Goal: Information Seeking & Learning: Learn about a topic

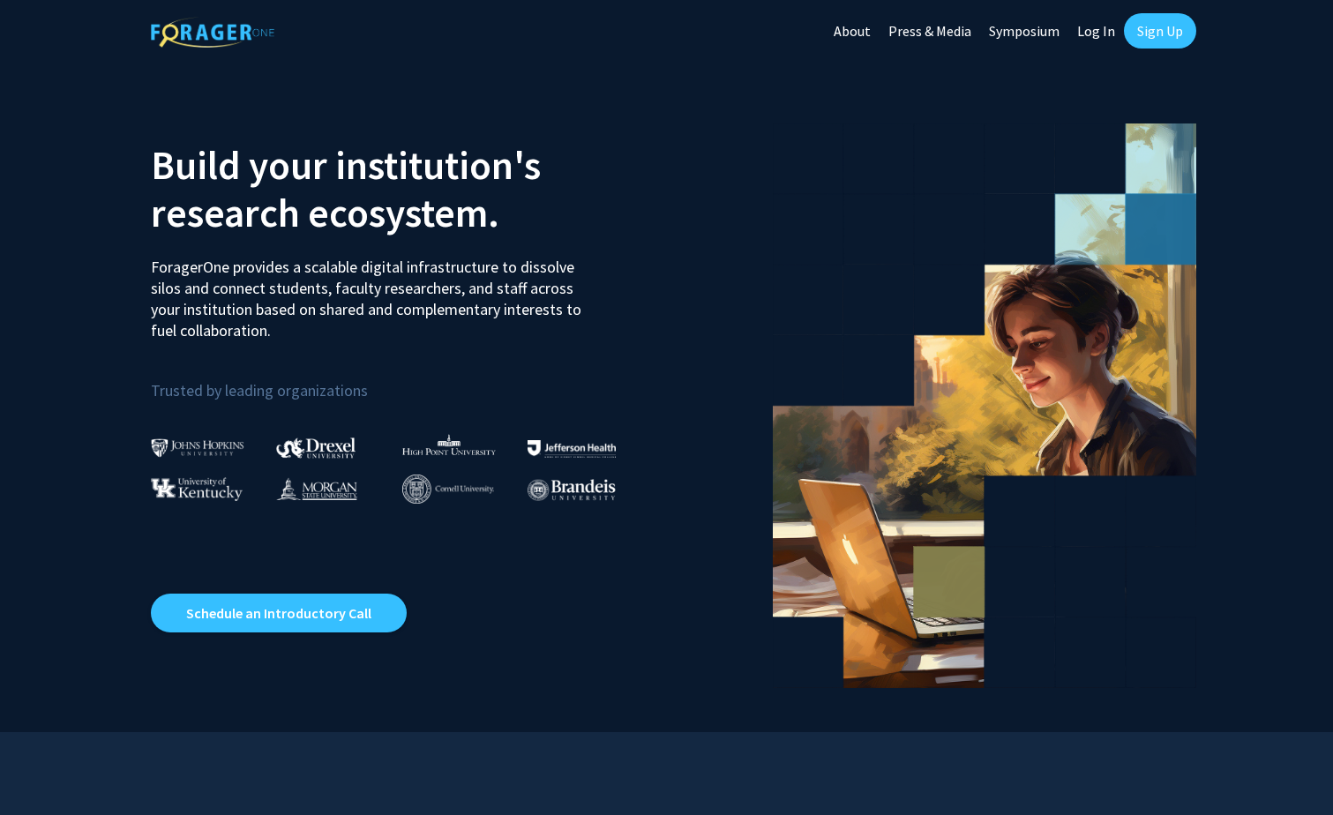
click at [1094, 34] on link "Log In" at bounding box center [1097, 31] width 56 height 62
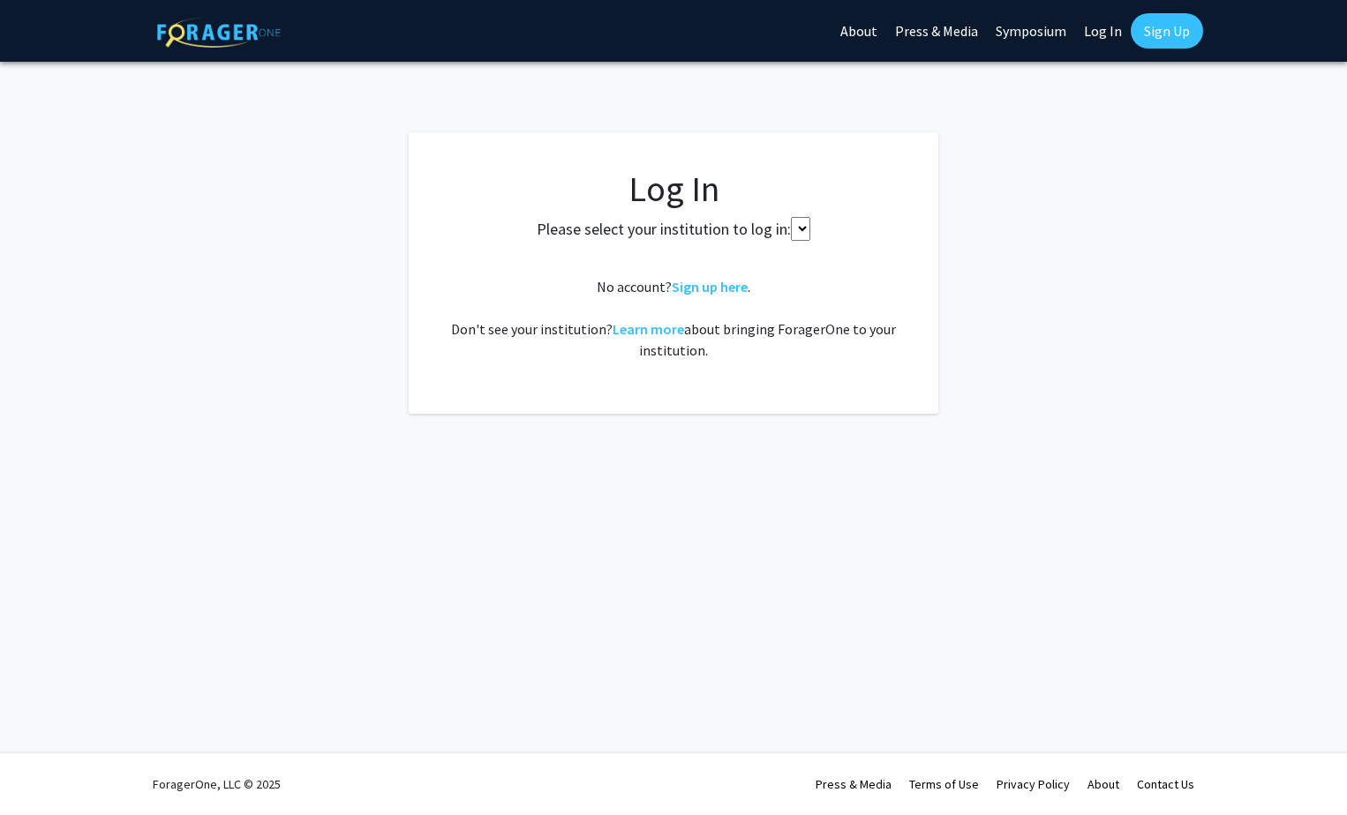
select select
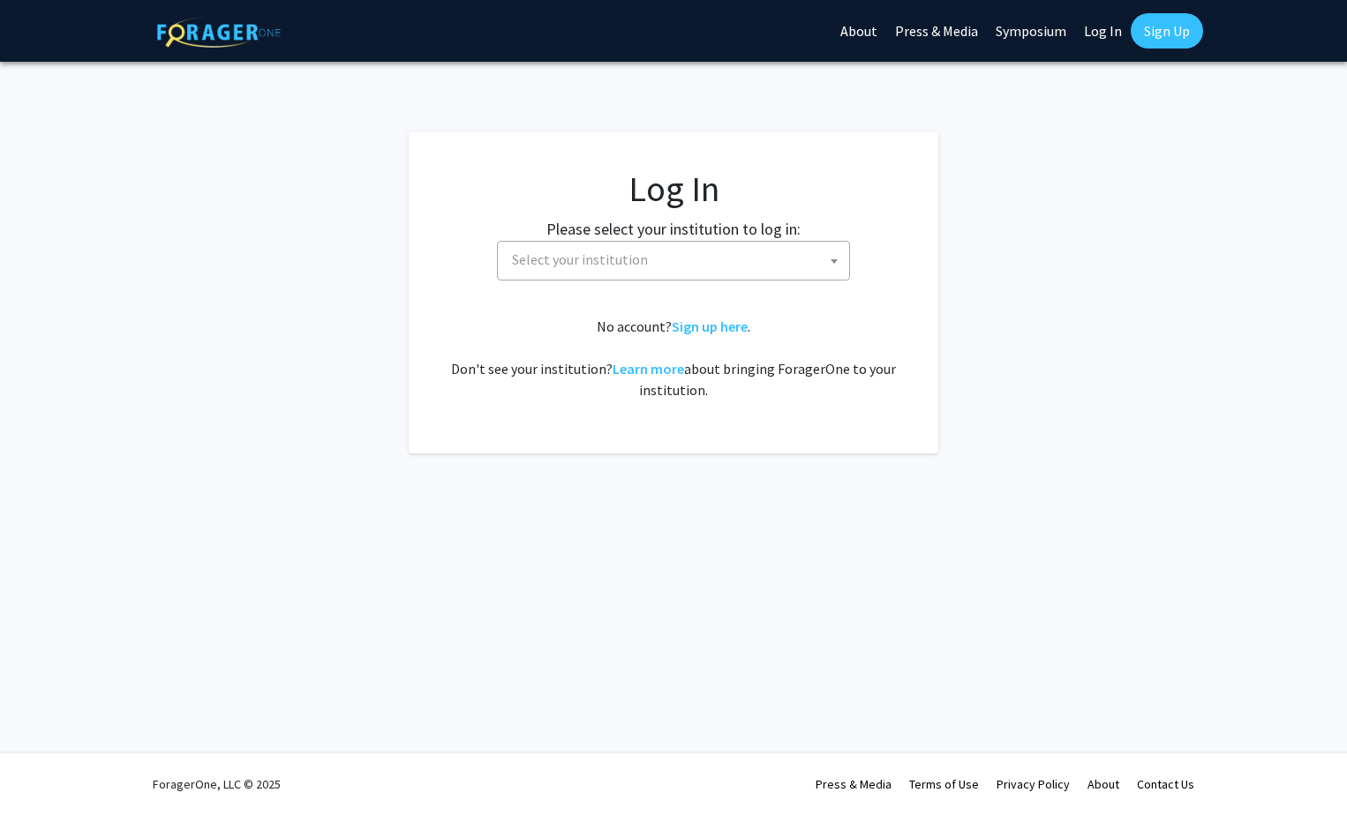
click at [702, 259] on span "Select your institution" at bounding box center [677, 260] width 344 height 36
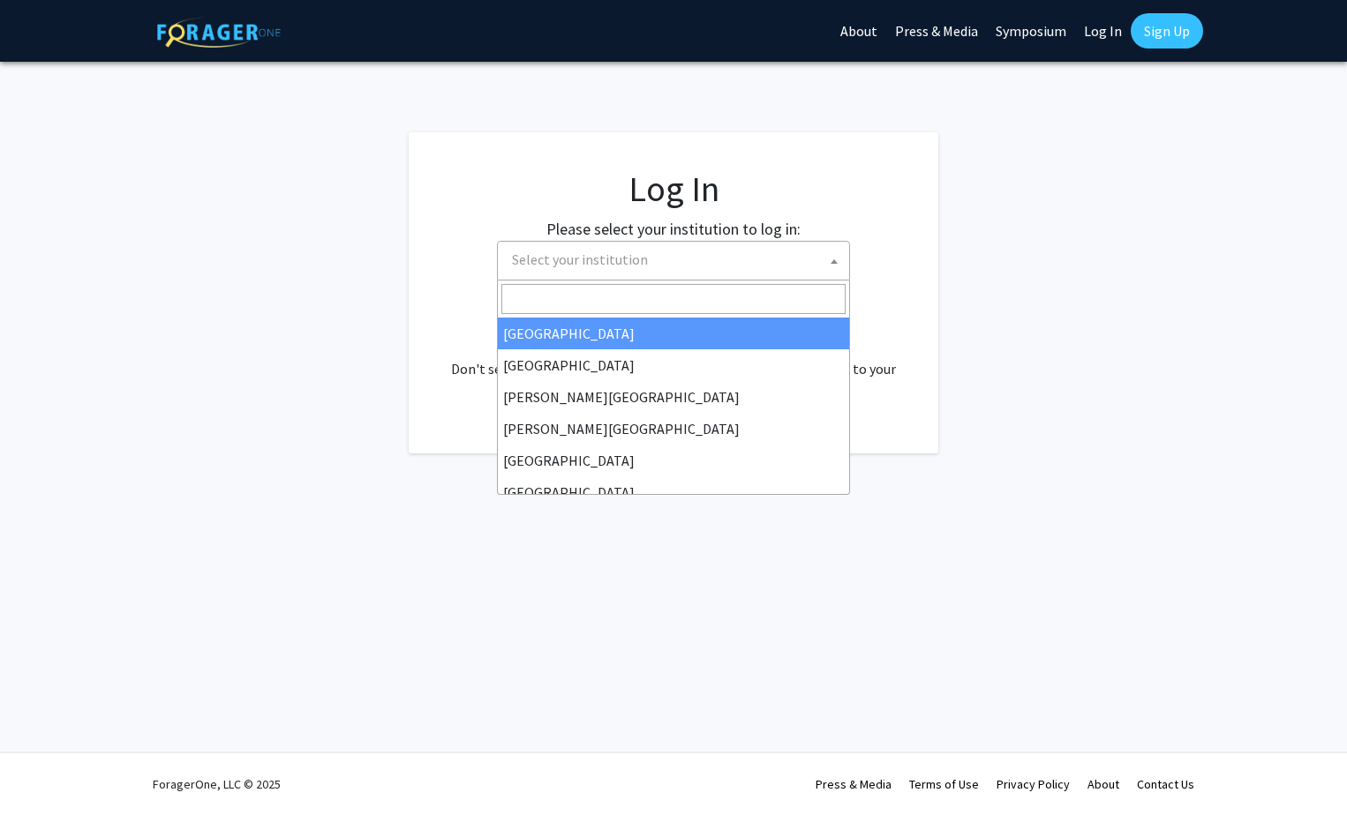
click at [1308, 280] on fg-login "Log In Please select your institution to log in: Baylor University Brandeis Uni…" at bounding box center [673, 292] width 1347 height 321
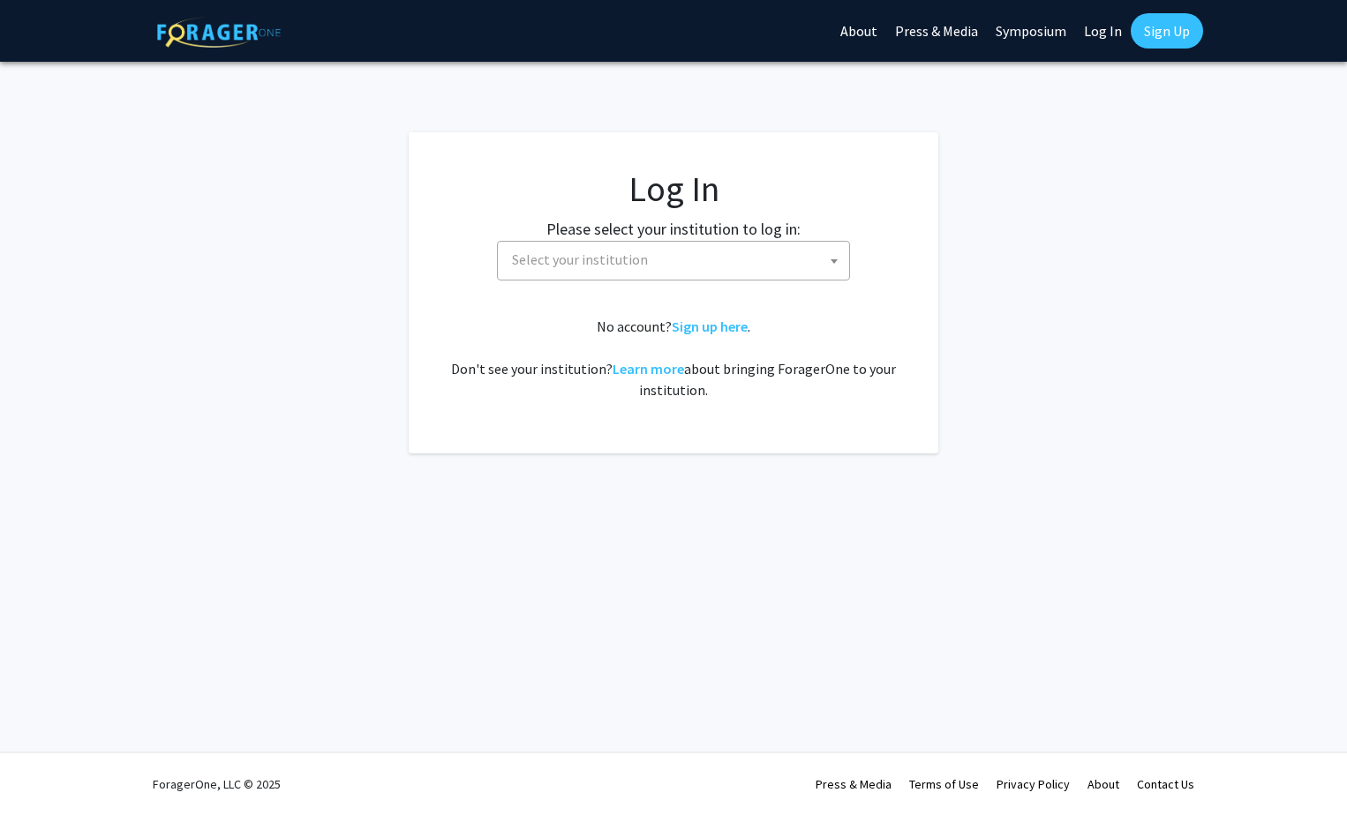
click at [223, 38] on img at bounding box center [219, 32] width 124 height 31
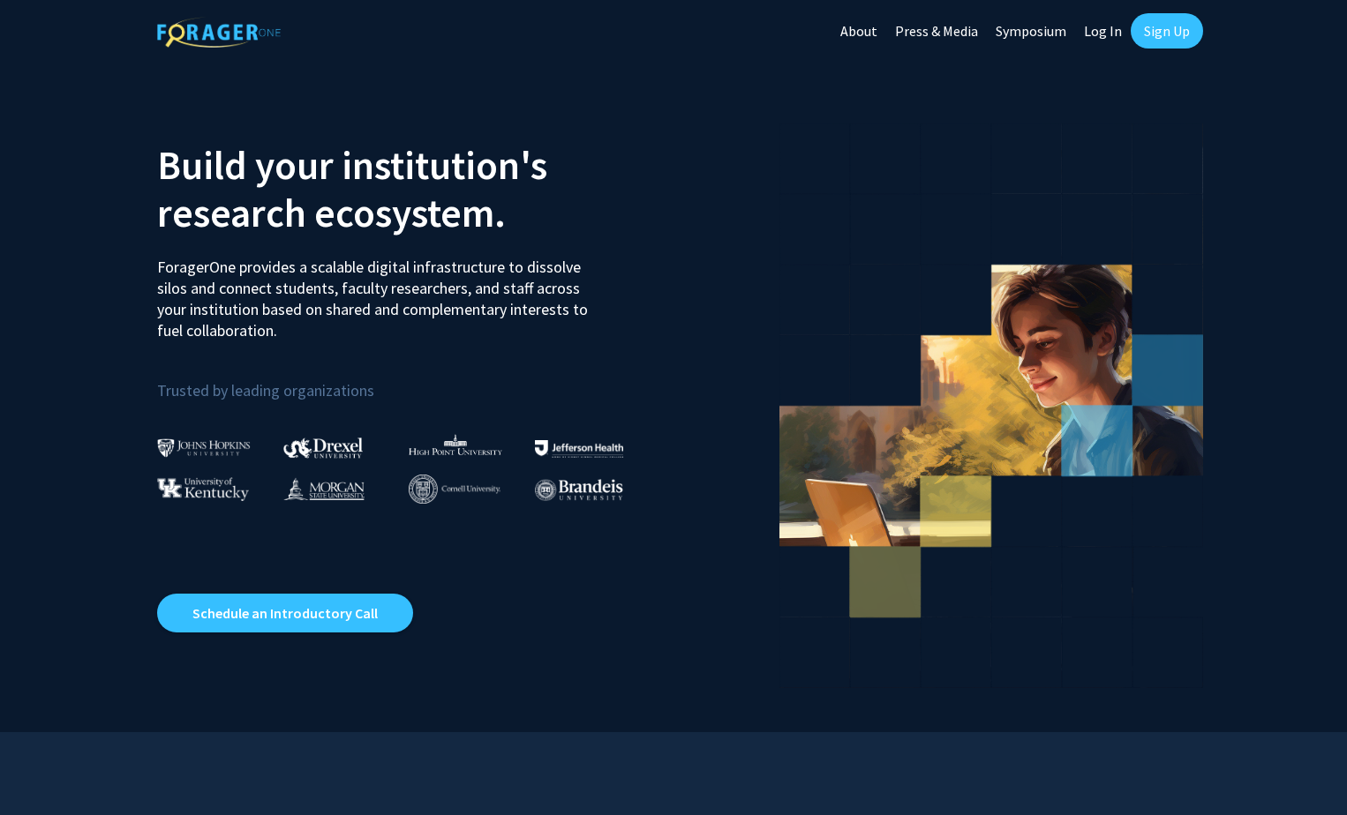
select select
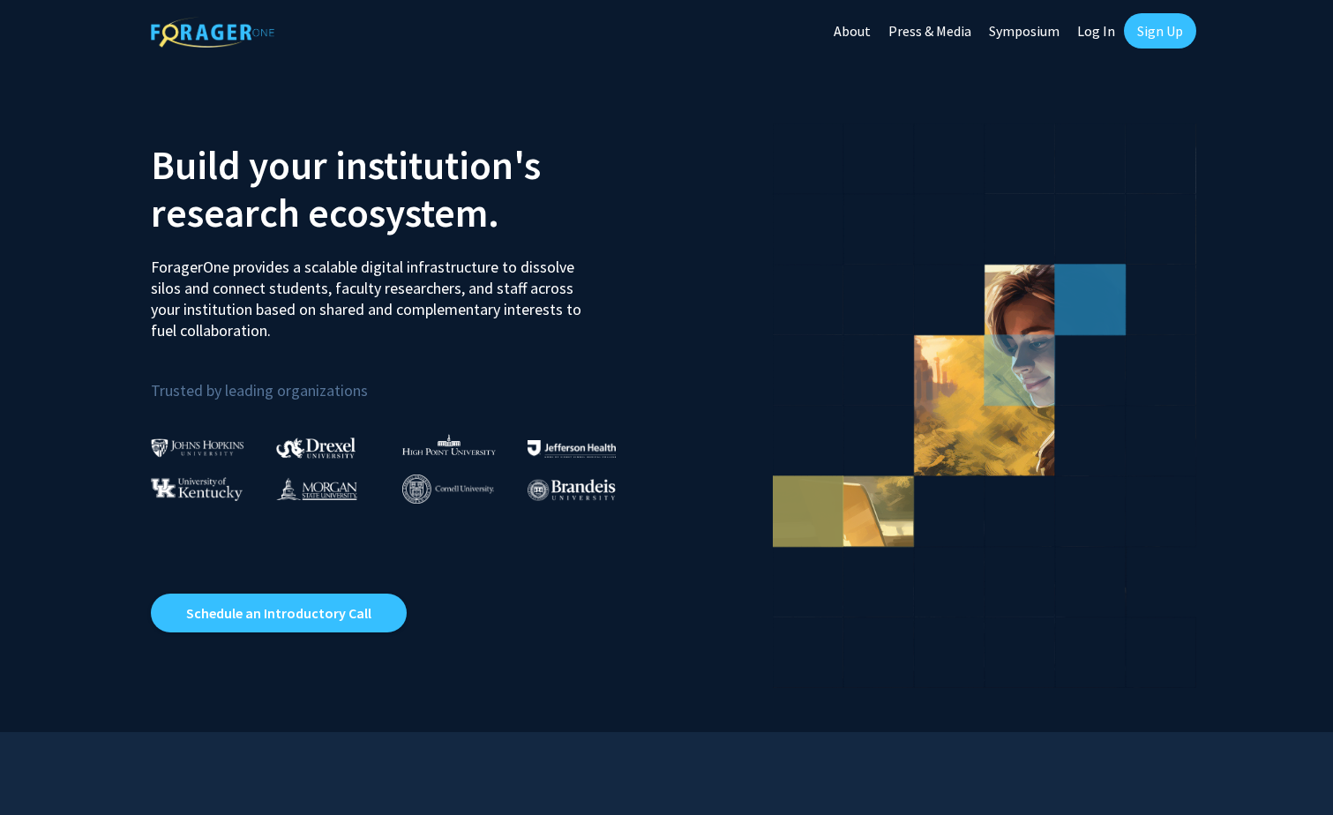
click at [1105, 33] on link "Log In" at bounding box center [1097, 31] width 56 height 62
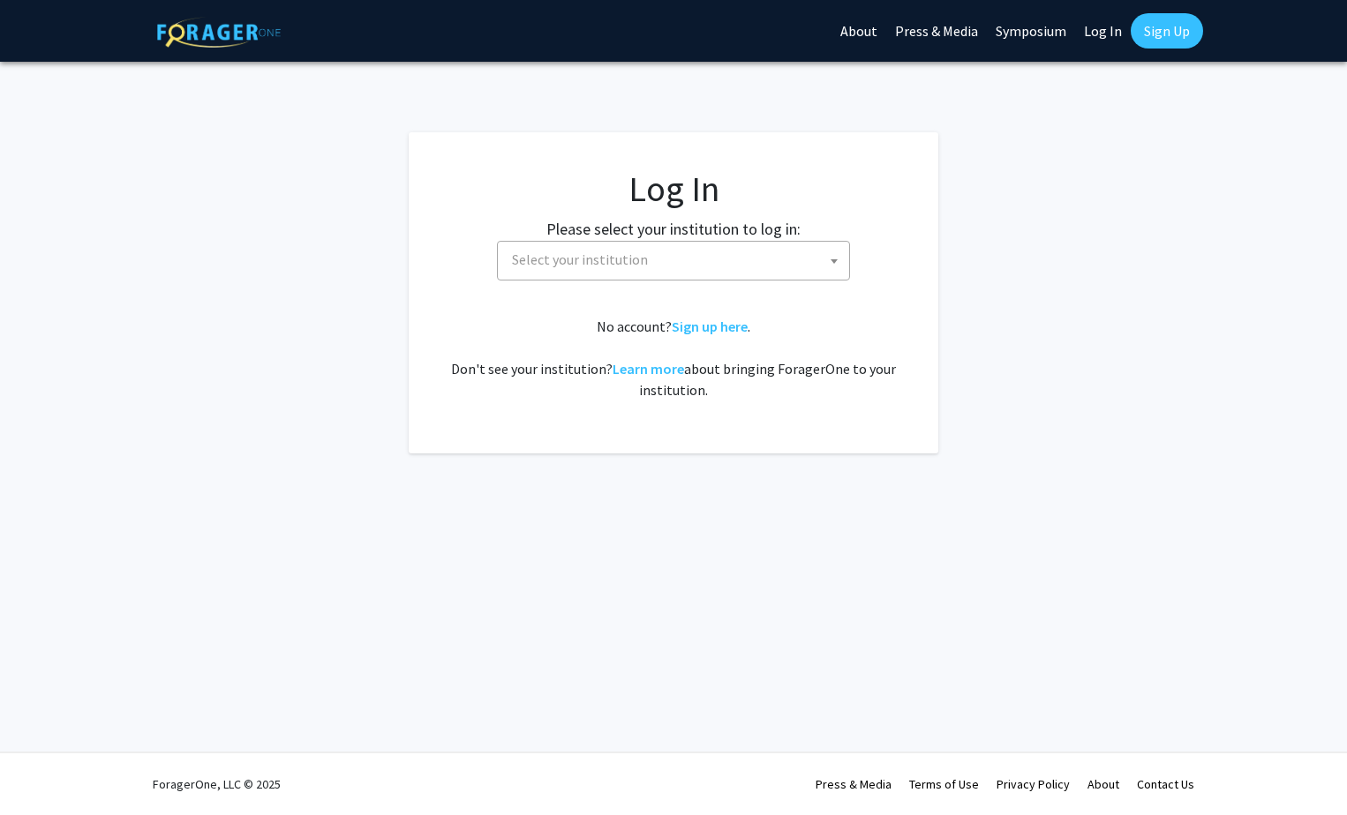
click at [683, 264] on span "Select your institution" at bounding box center [677, 260] width 344 height 36
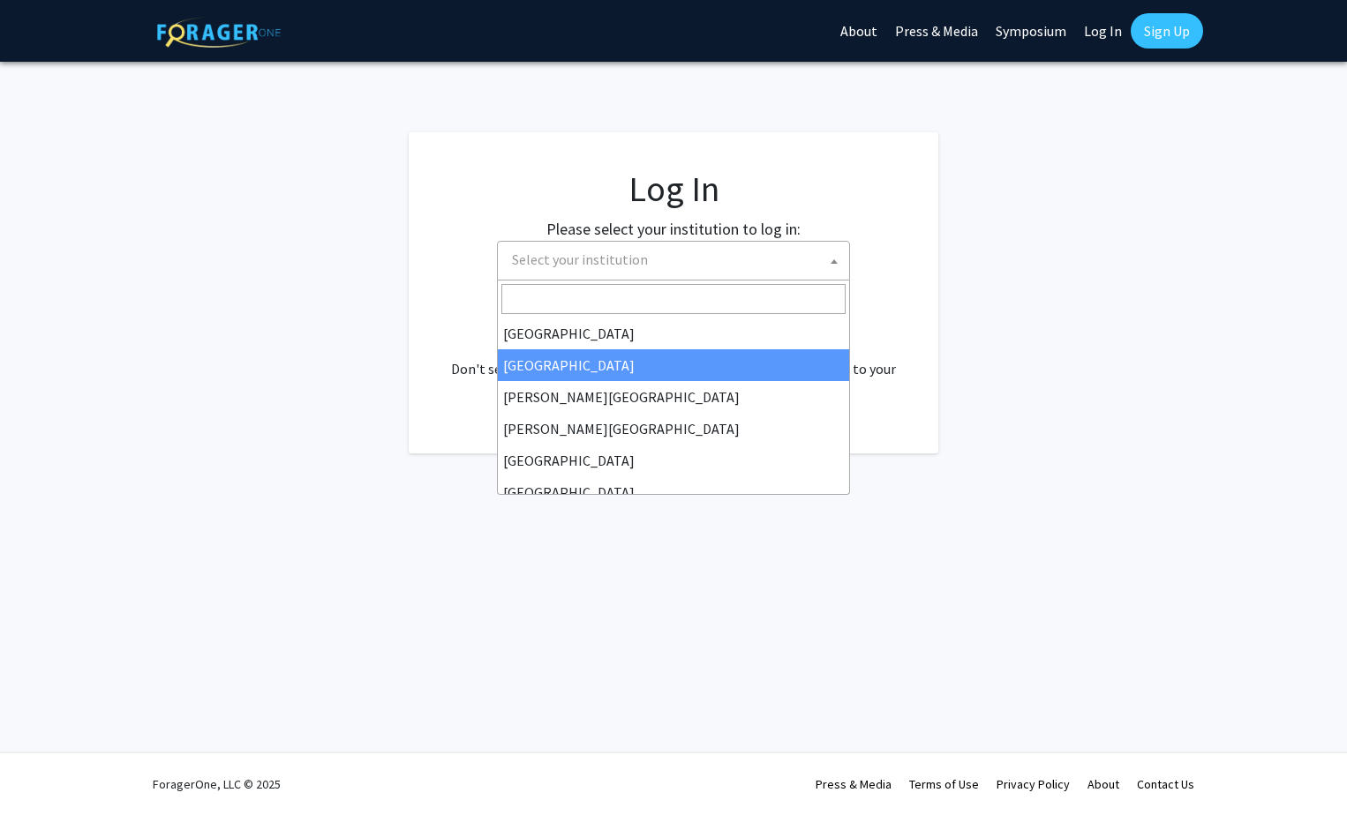
scroll to position [353, 0]
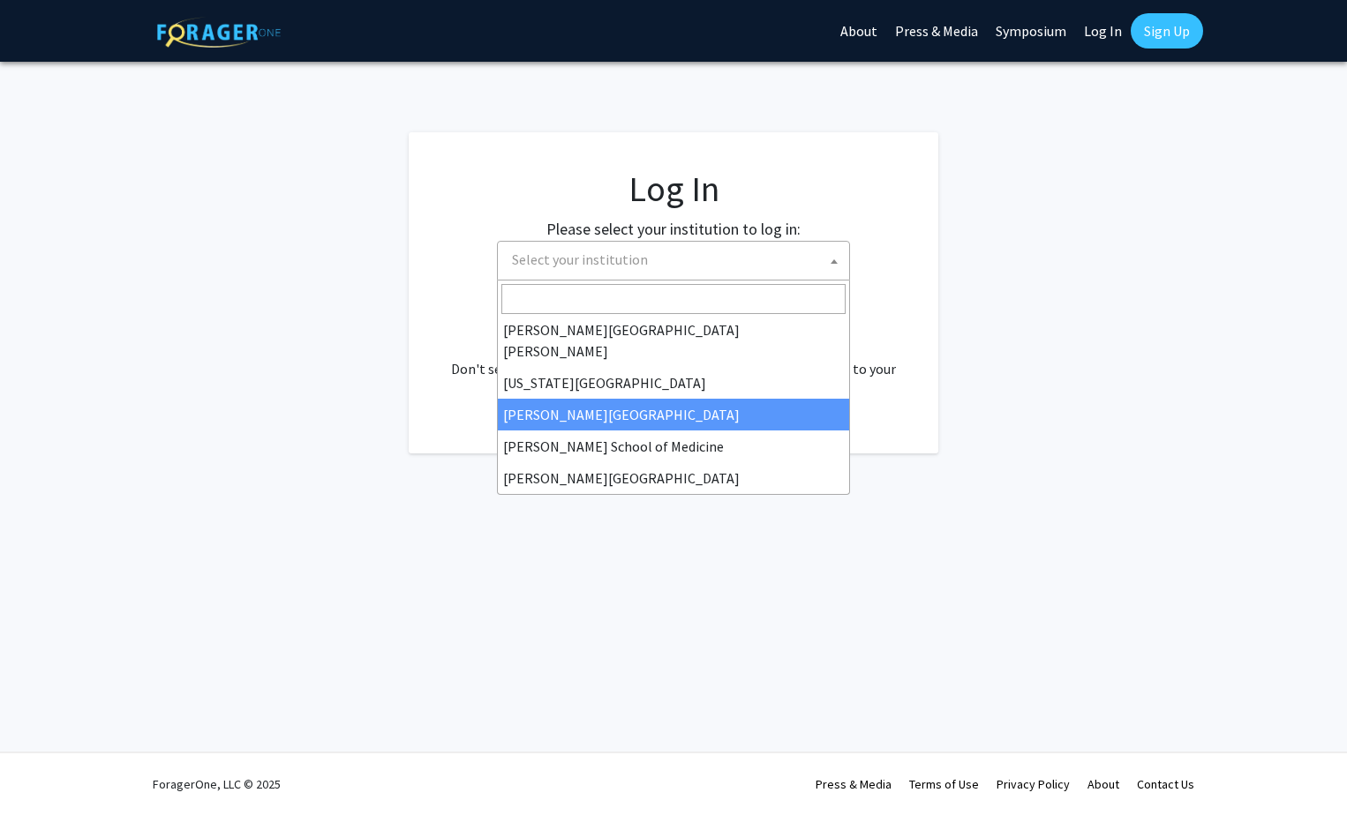
drag, startPoint x: 639, startPoint y: 380, endPoint x: 644, endPoint y: 368, distance: 13.4
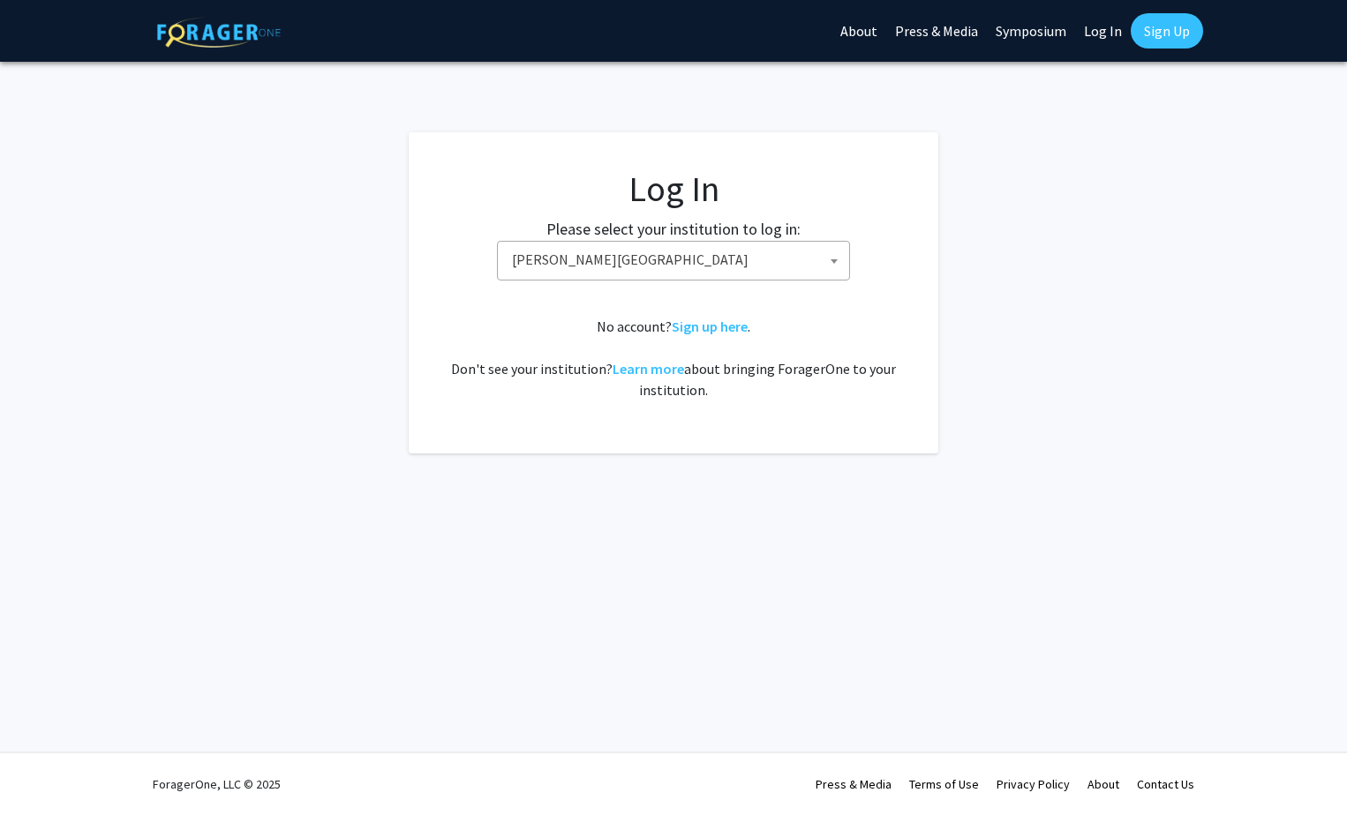
click at [773, 266] on span "Morehouse College" at bounding box center [677, 260] width 344 height 36
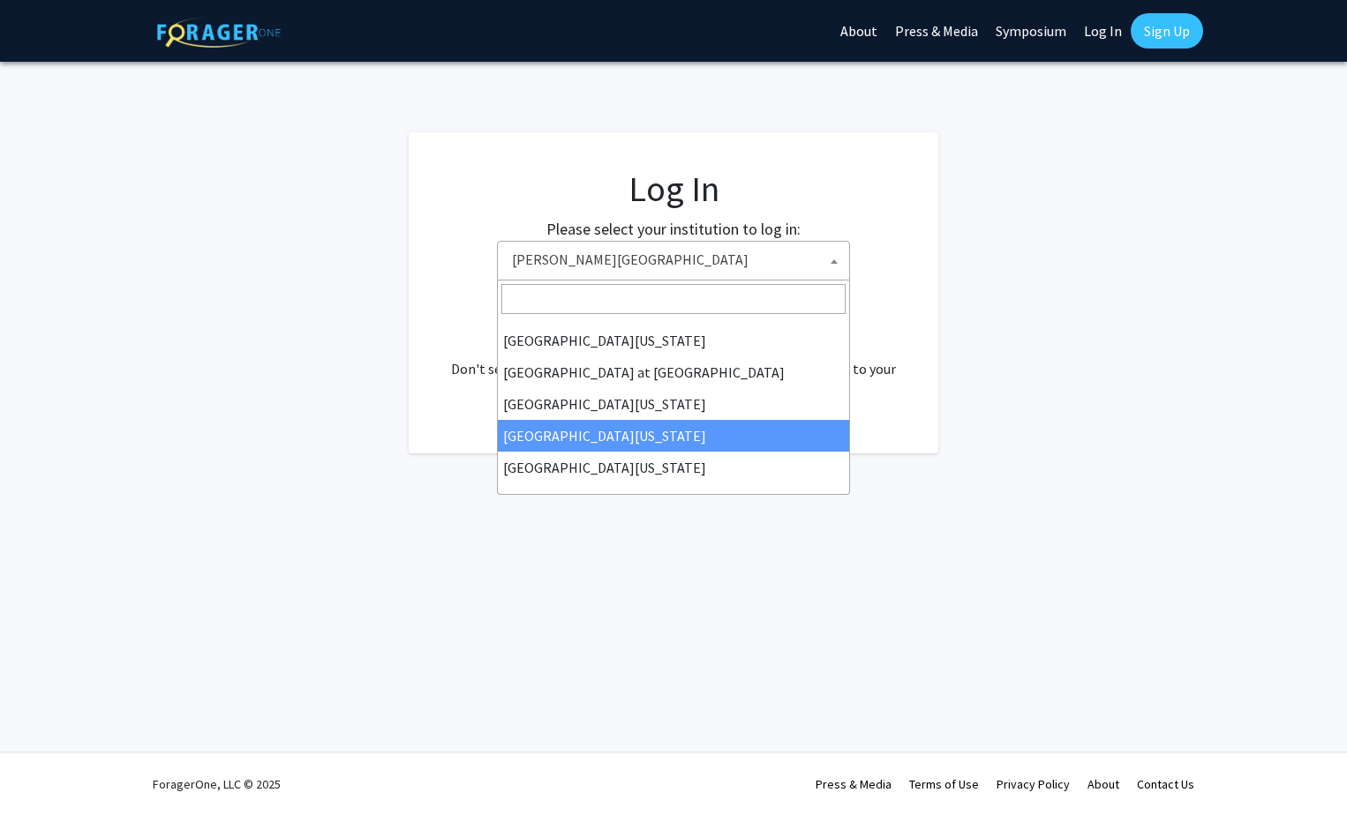
scroll to position [549, 0]
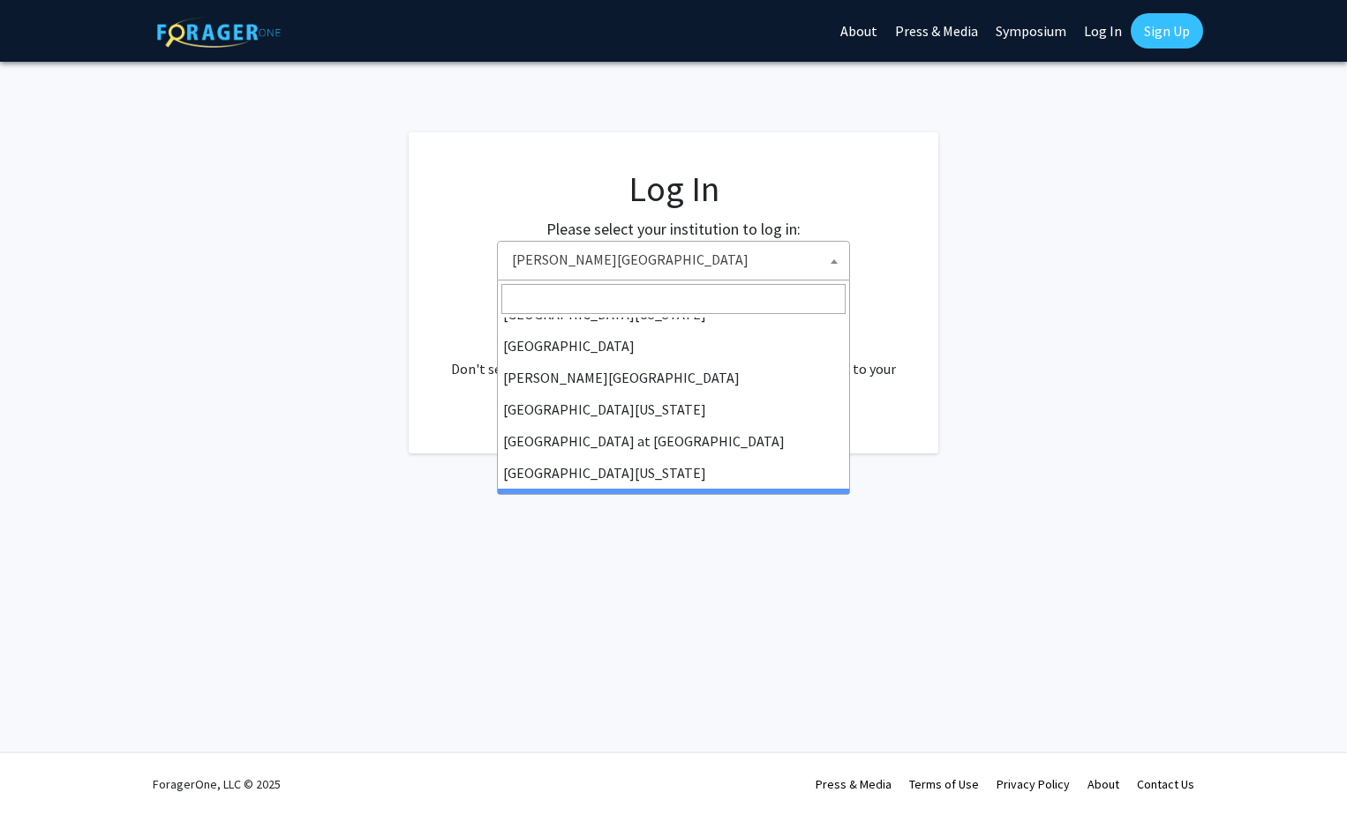
select select "18"
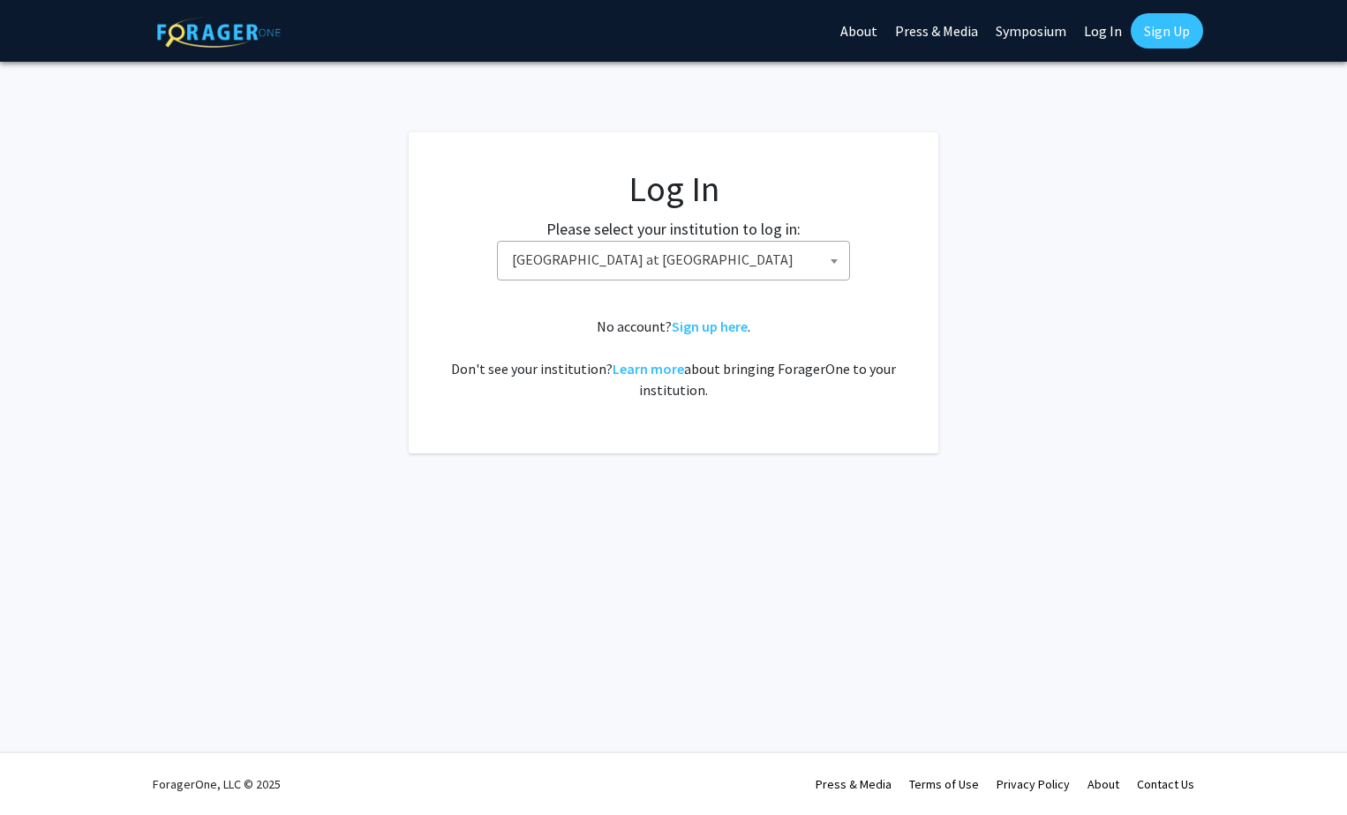
click at [770, 257] on span "University of Hawaiʻi at Mānoa" at bounding box center [677, 260] width 344 height 36
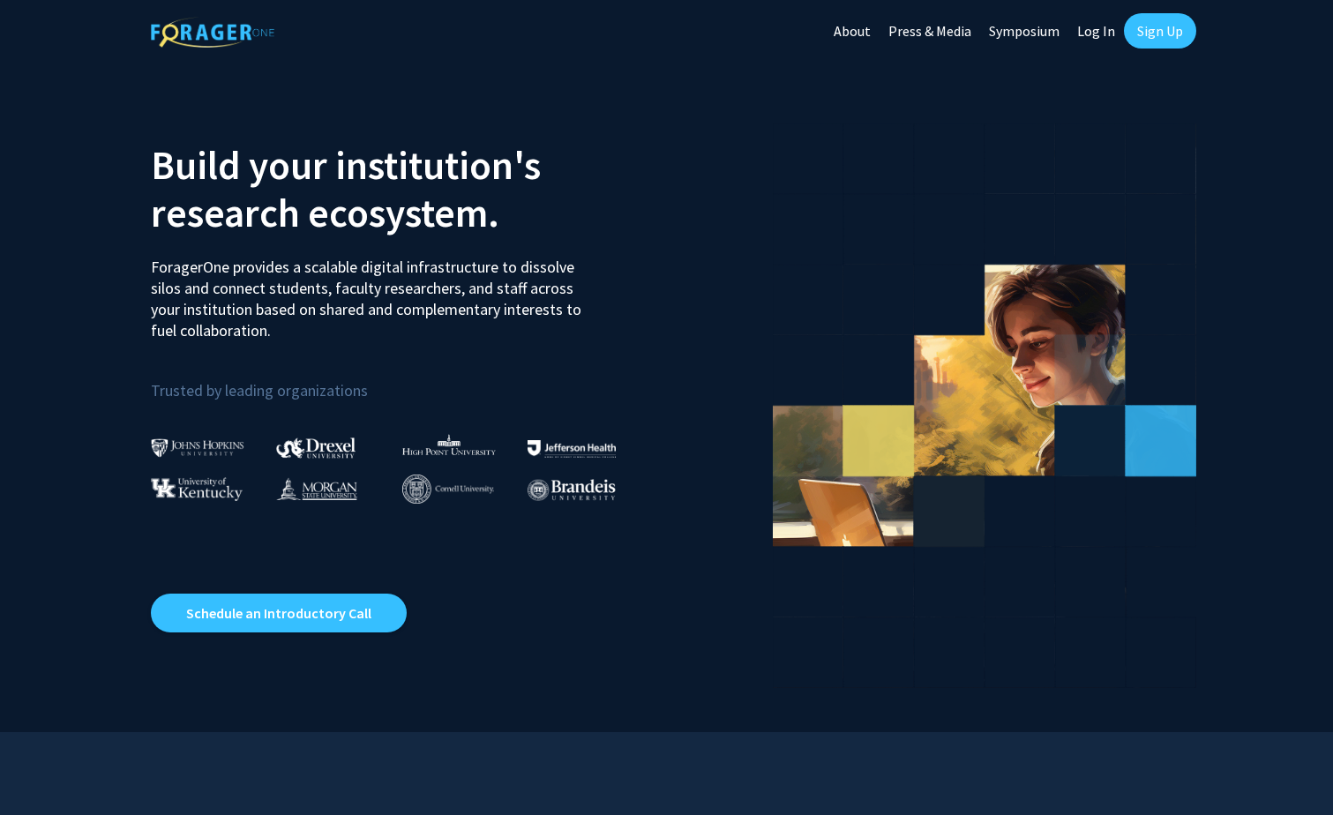
click at [1112, 35] on link "Log In" at bounding box center [1097, 31] width 56 height 62
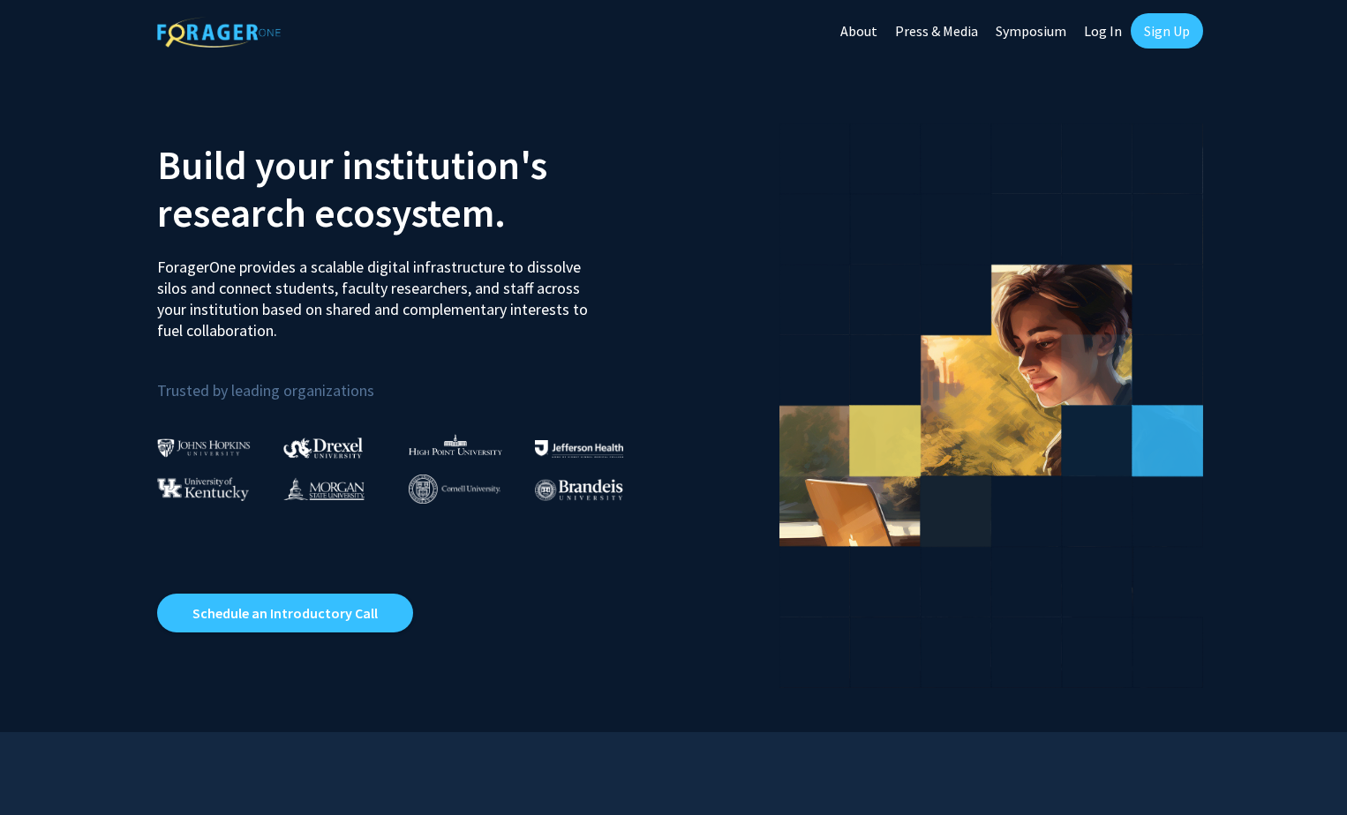
select select
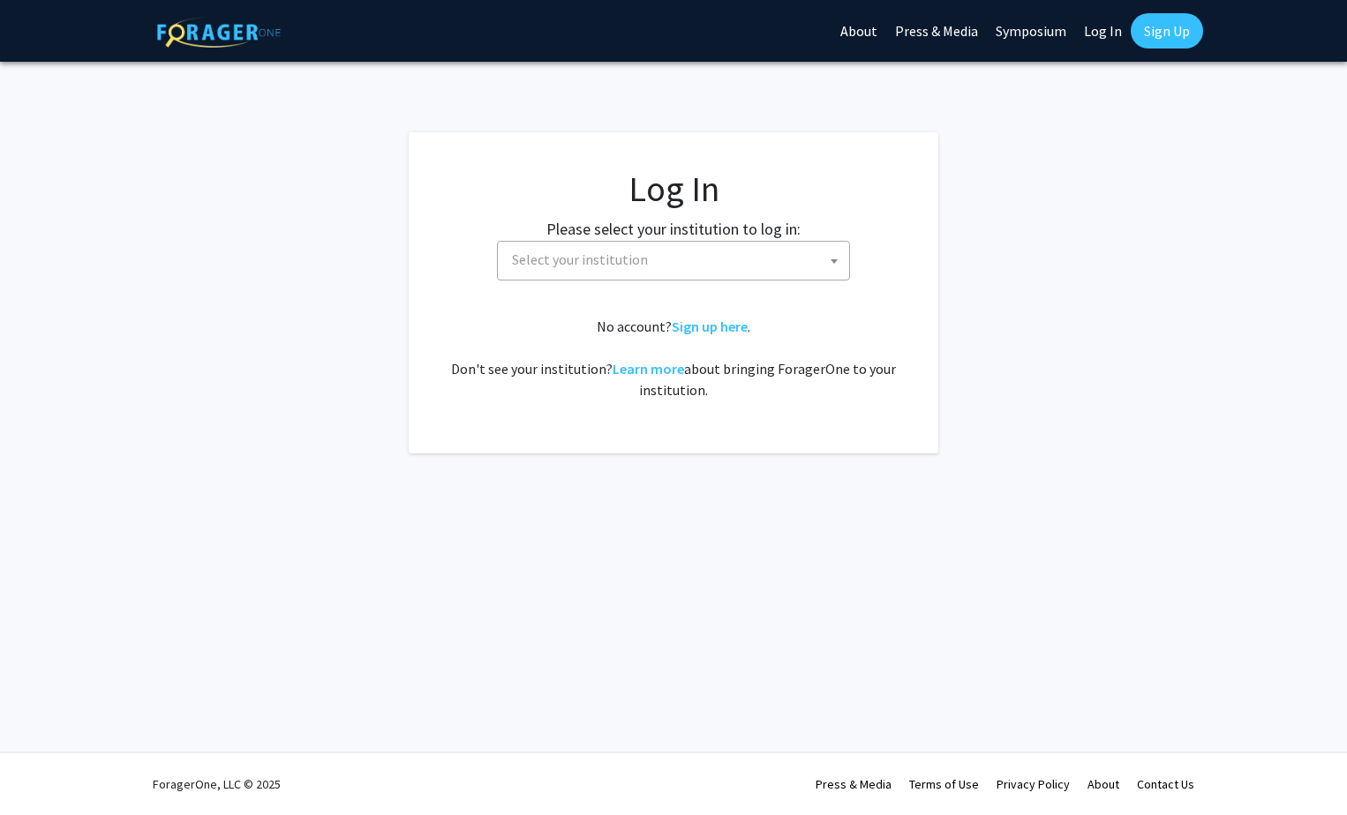
click at [732, 267] on span "Select your institution" at bounding box center [677, 260] width 344 height 36
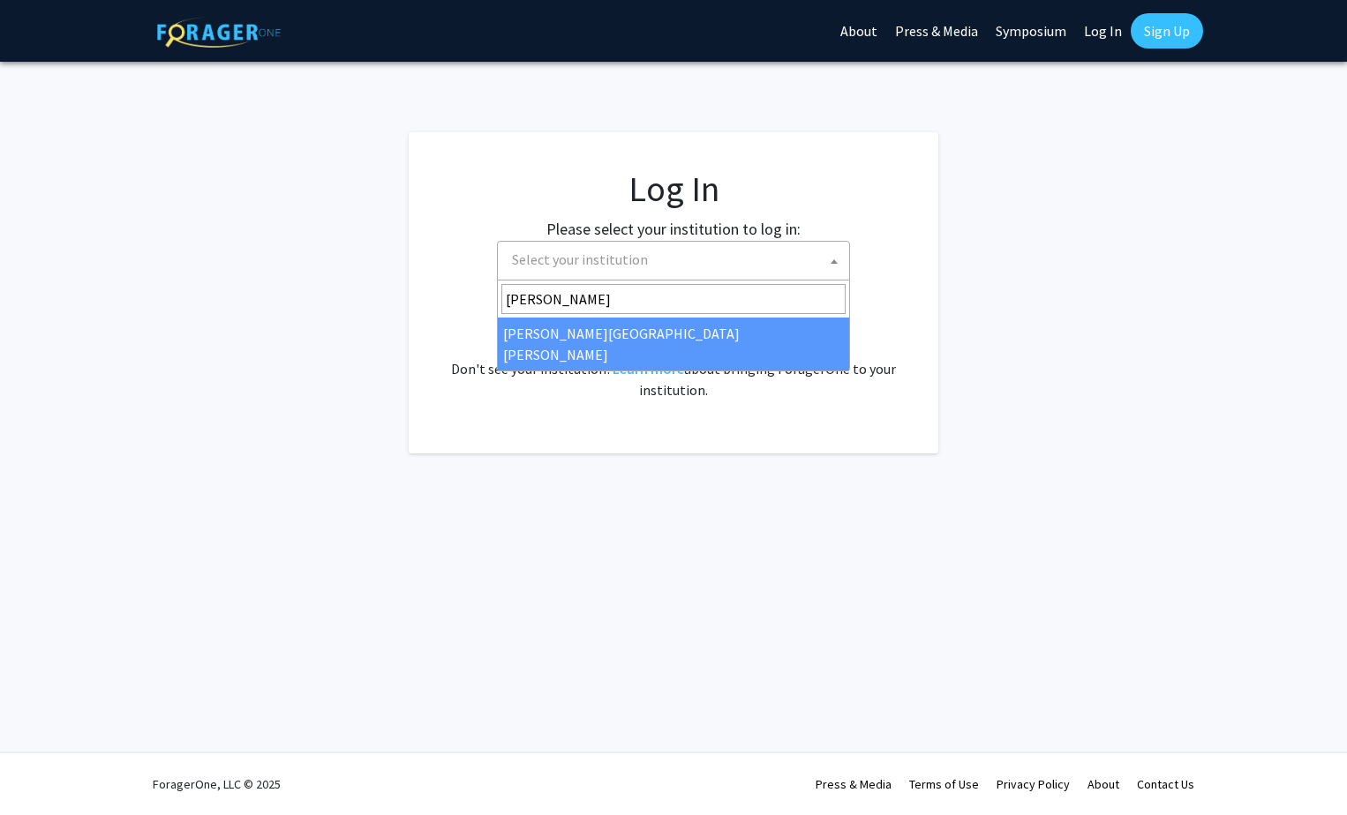
type input "[PERSON_NAME]"
select select "1"
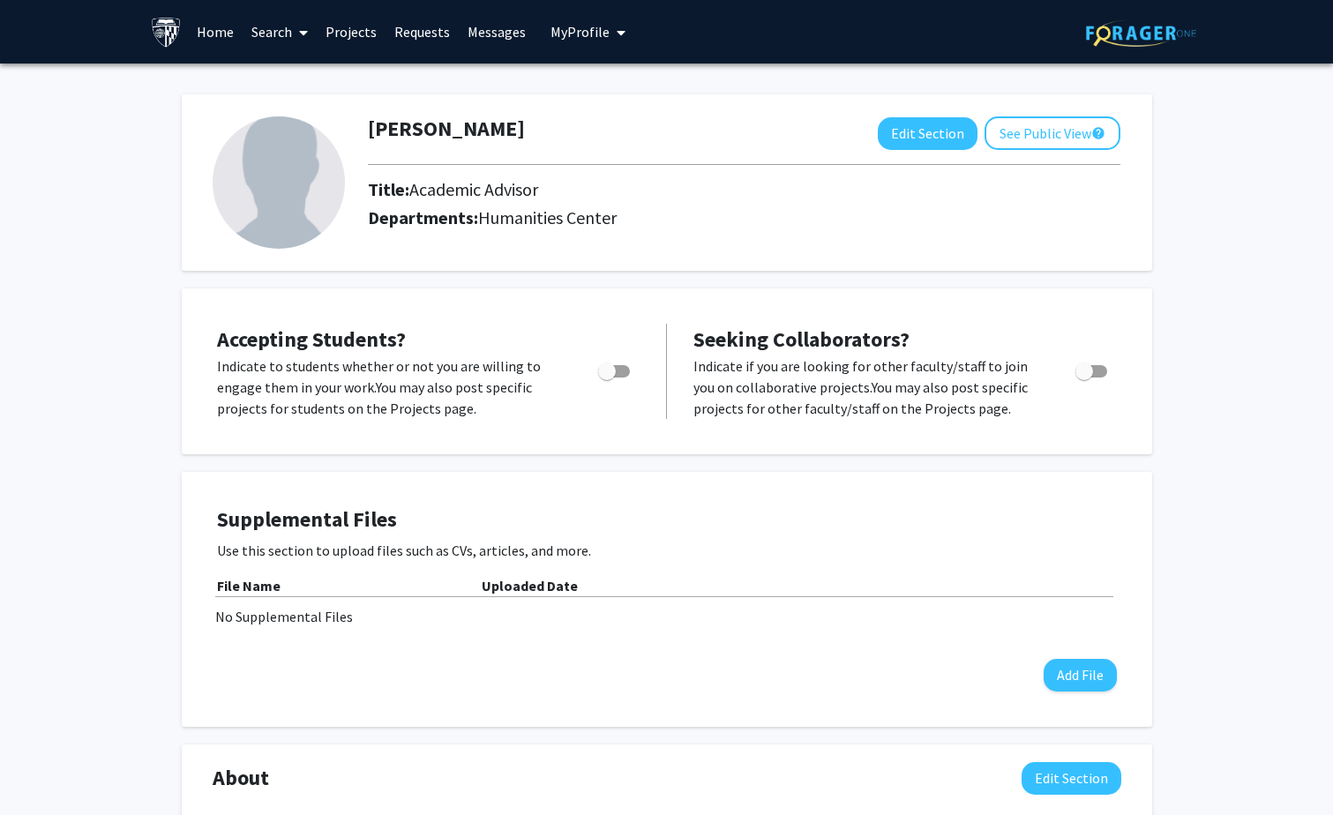
click at [277, 35] on link "Search" at bounding box center [280, 32] width 74 height 62
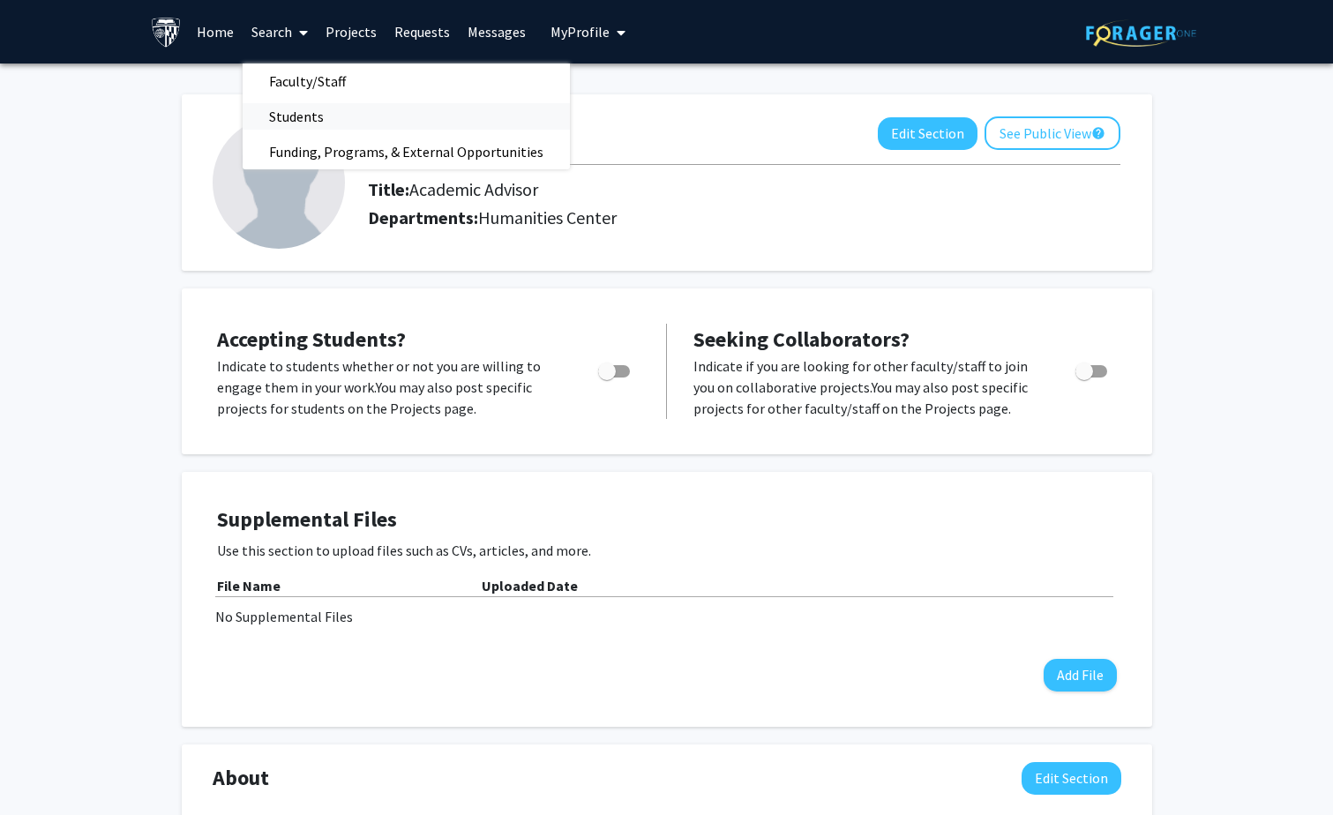
click at [308, 114] on span "Students" at bounding box center [297, 116] width 108 height 35
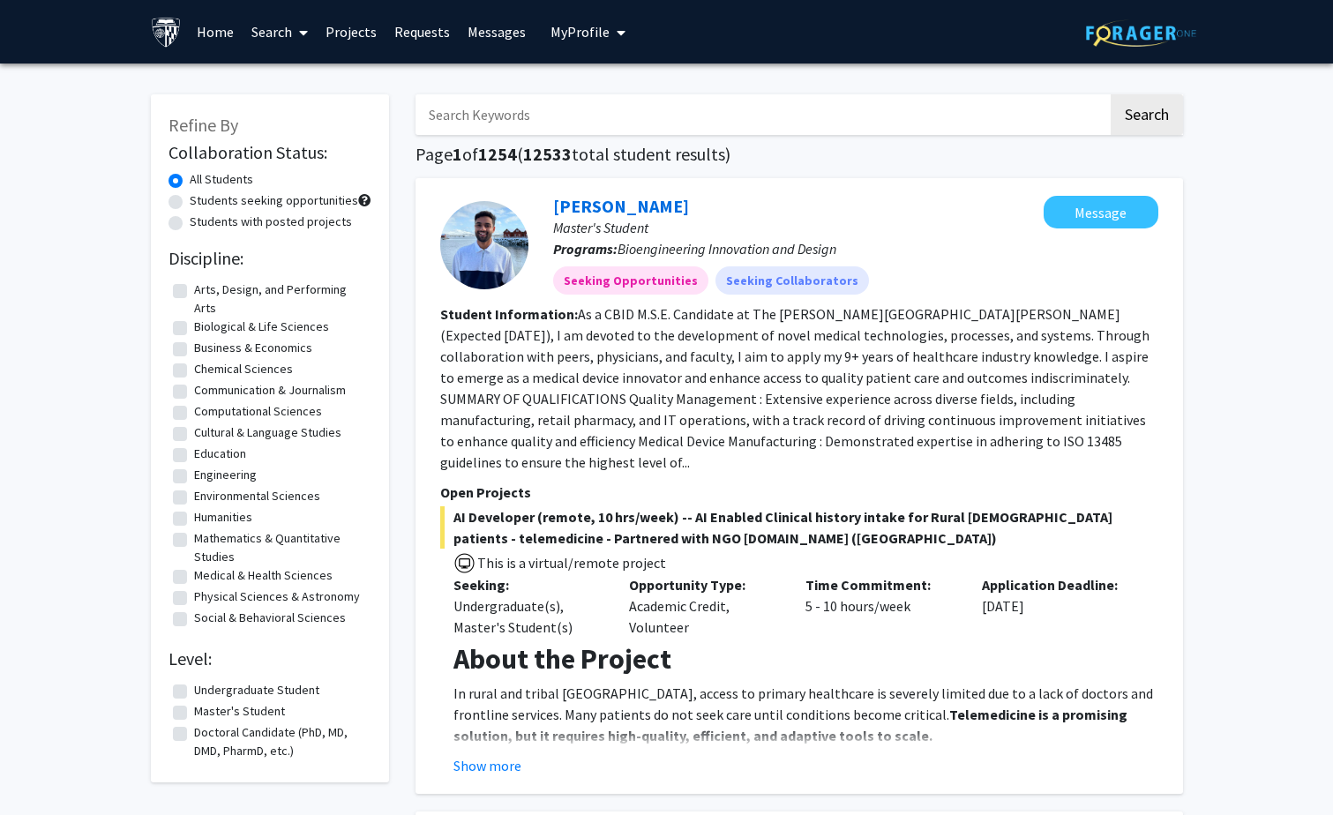
click at [190, 208] on label "Students seeking opportunities" at bounding box center [274, 200] width 169 height 19
click at [190, 203] on input "Students seeking opportunities" at bounding box center [195, 196] width 11 height 11
radio input "true"
click at [194, 374] on label "Chemical Sciences" at bounding box center [243, 369] width 99 height 19
click at [194, 372] on input "Chemical Sciences" at bounding box center [199, 365] width 11 height 11
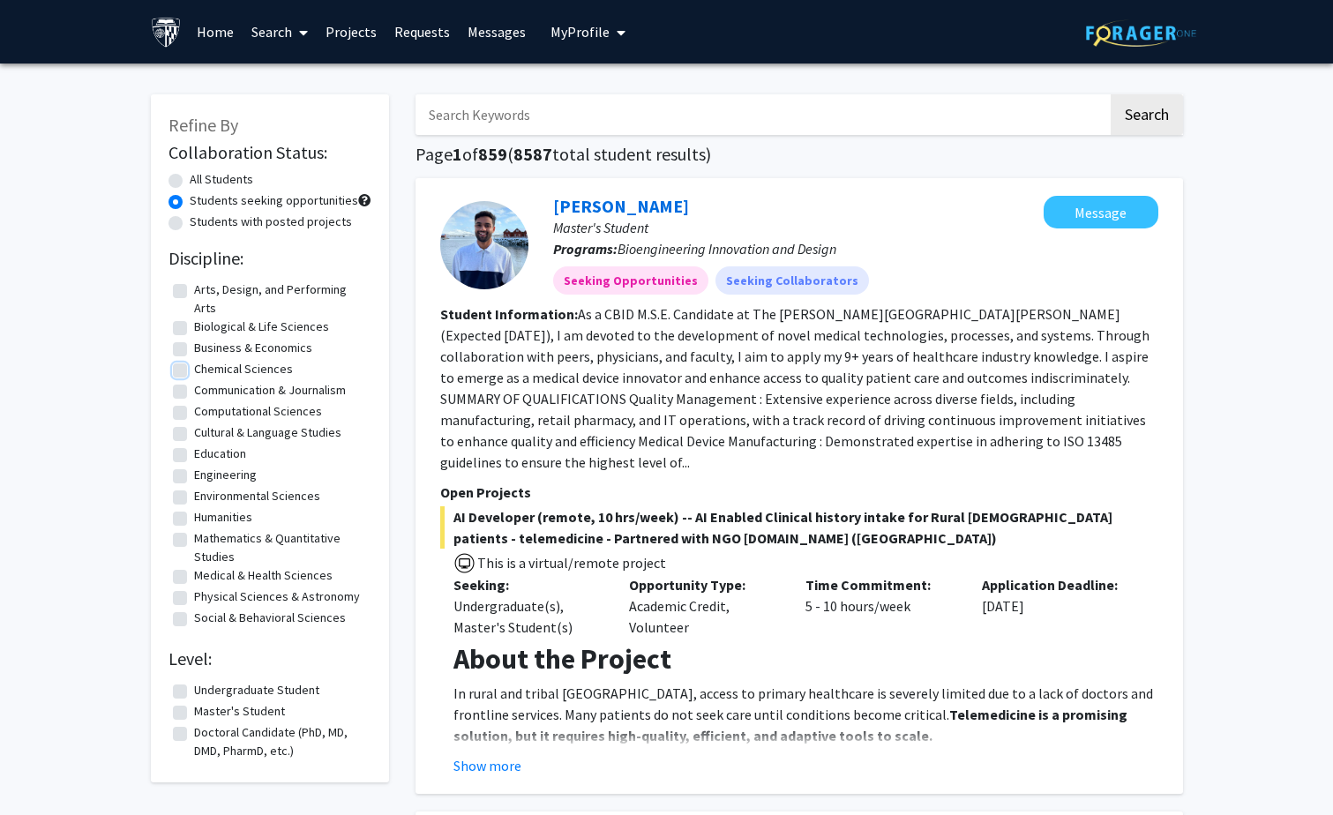
checkbox input "true"
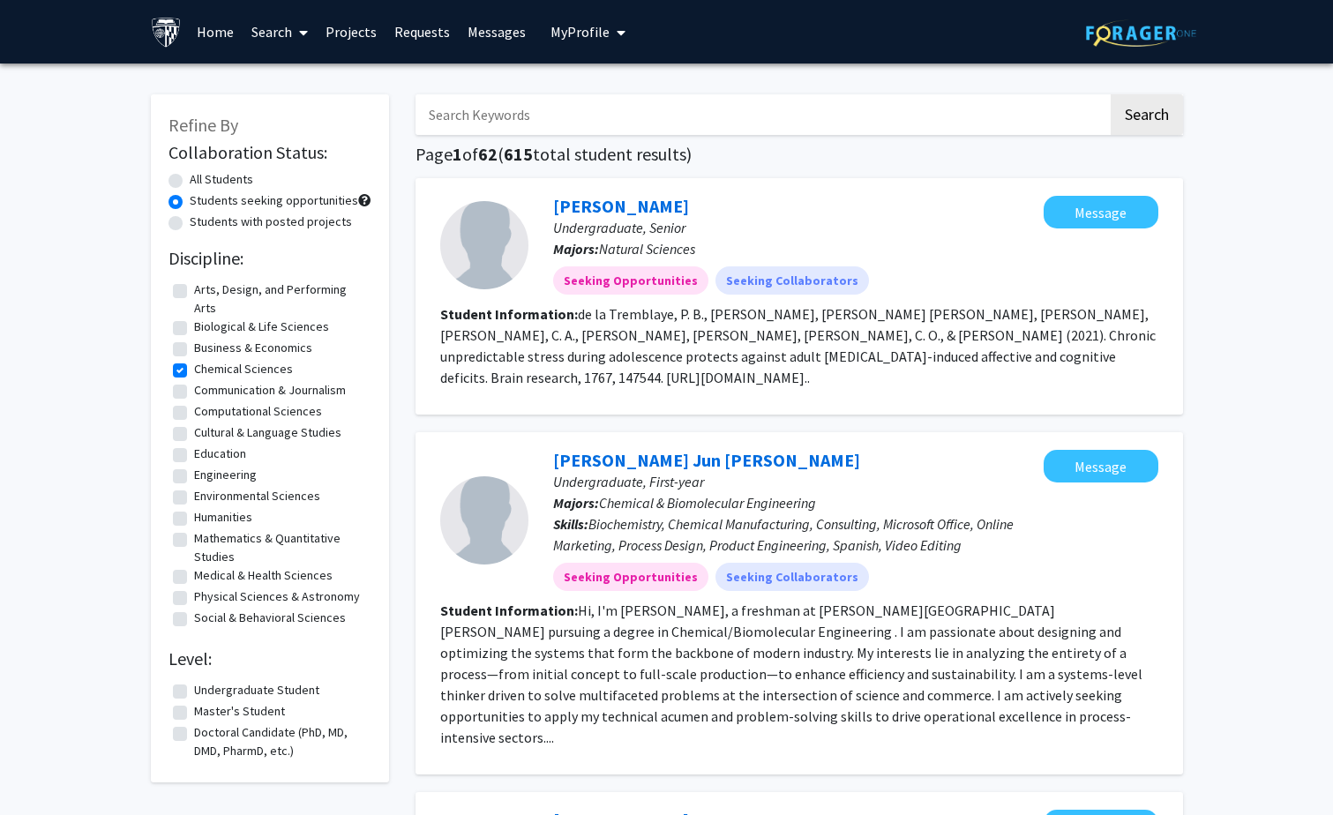
click at [194, 691] on label "Undergraduate Student" at bounding box center [256, 690] width 125 height 19
click at [194, 691] on input "Undergraduate Student" at bounding box center [199, 686] width 11 height 11
checkbox input "true"
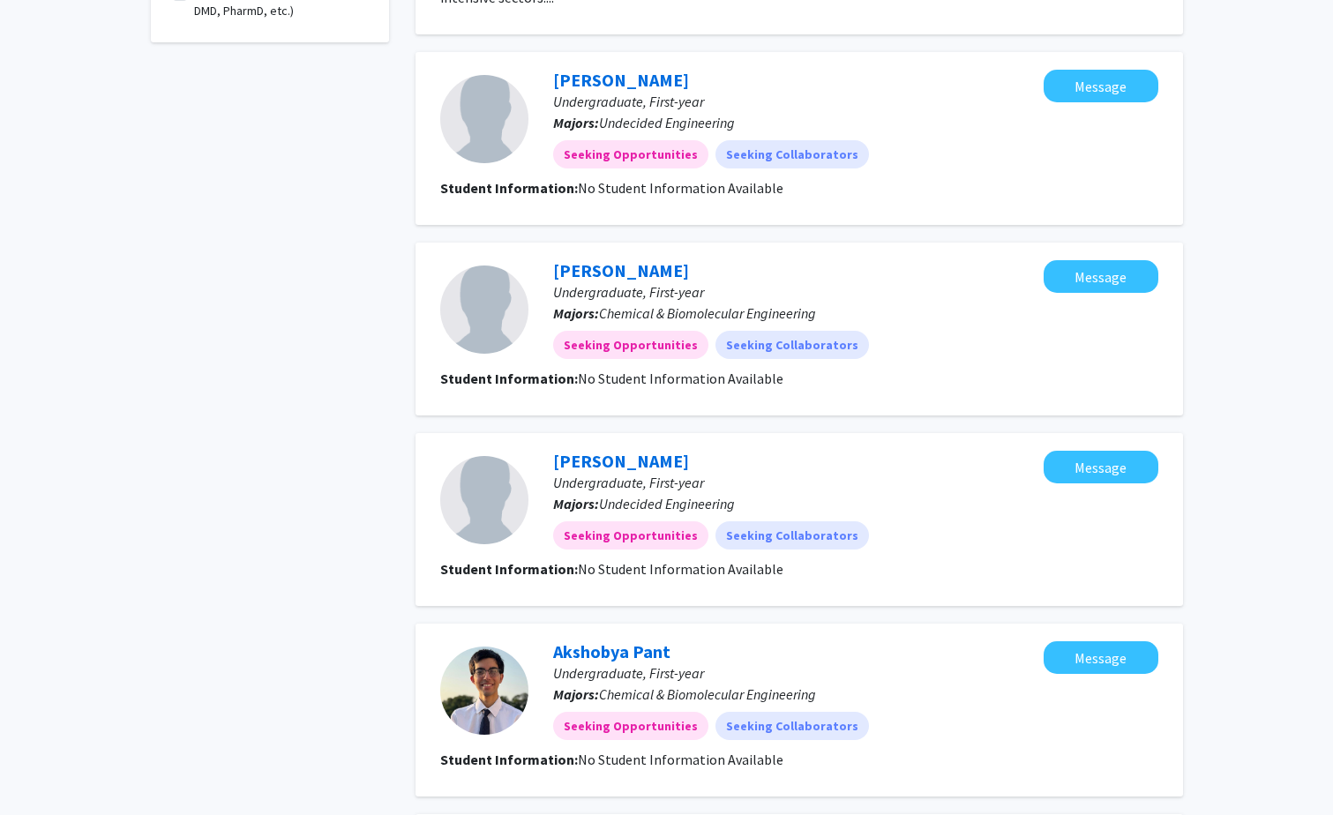
scroll to position [794, 0]
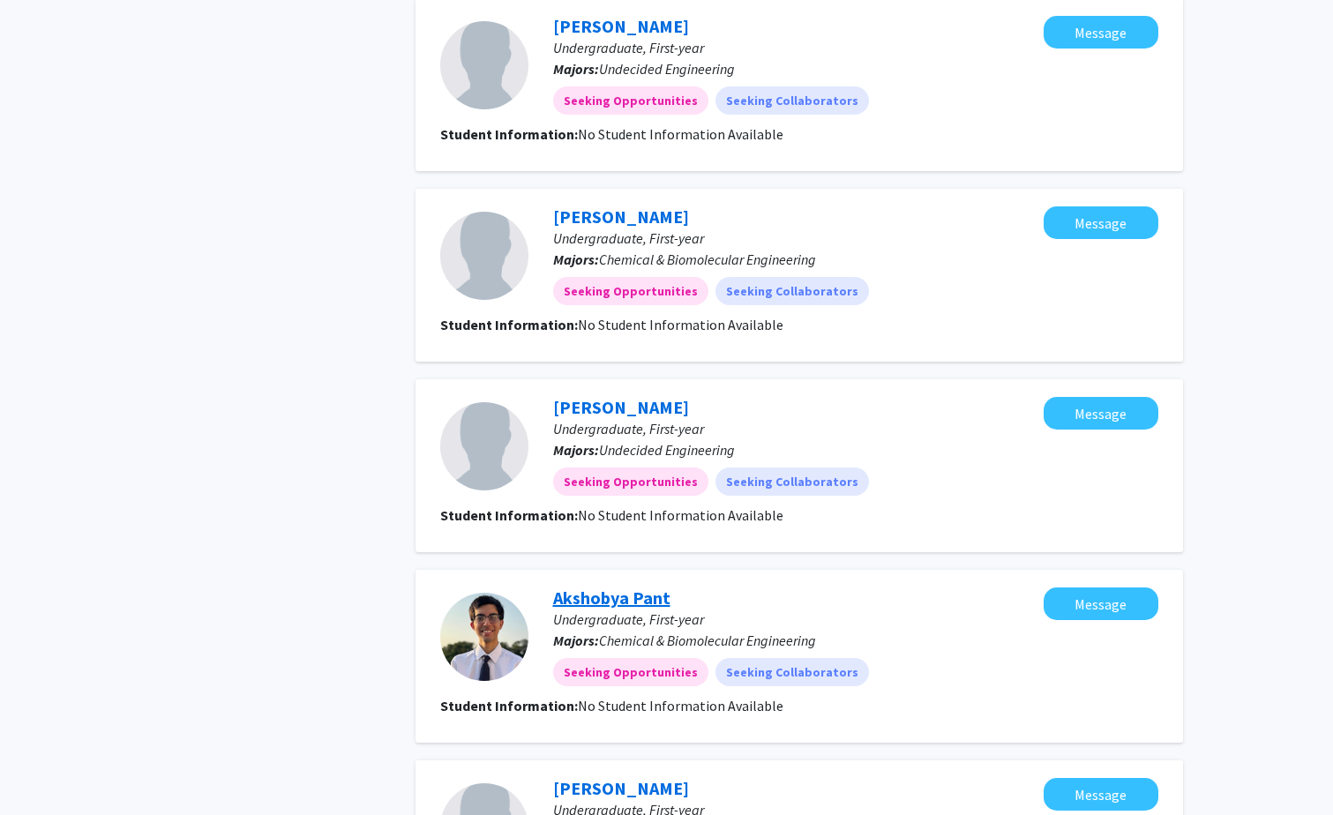
click at [634, 611] on span "Undergraduate, First-year" at bounding box center [628, 620] width 151 height 18
click at [641, 587] on link "Akshobya Pant" at bounding box center [611, 598] width 117 height 22
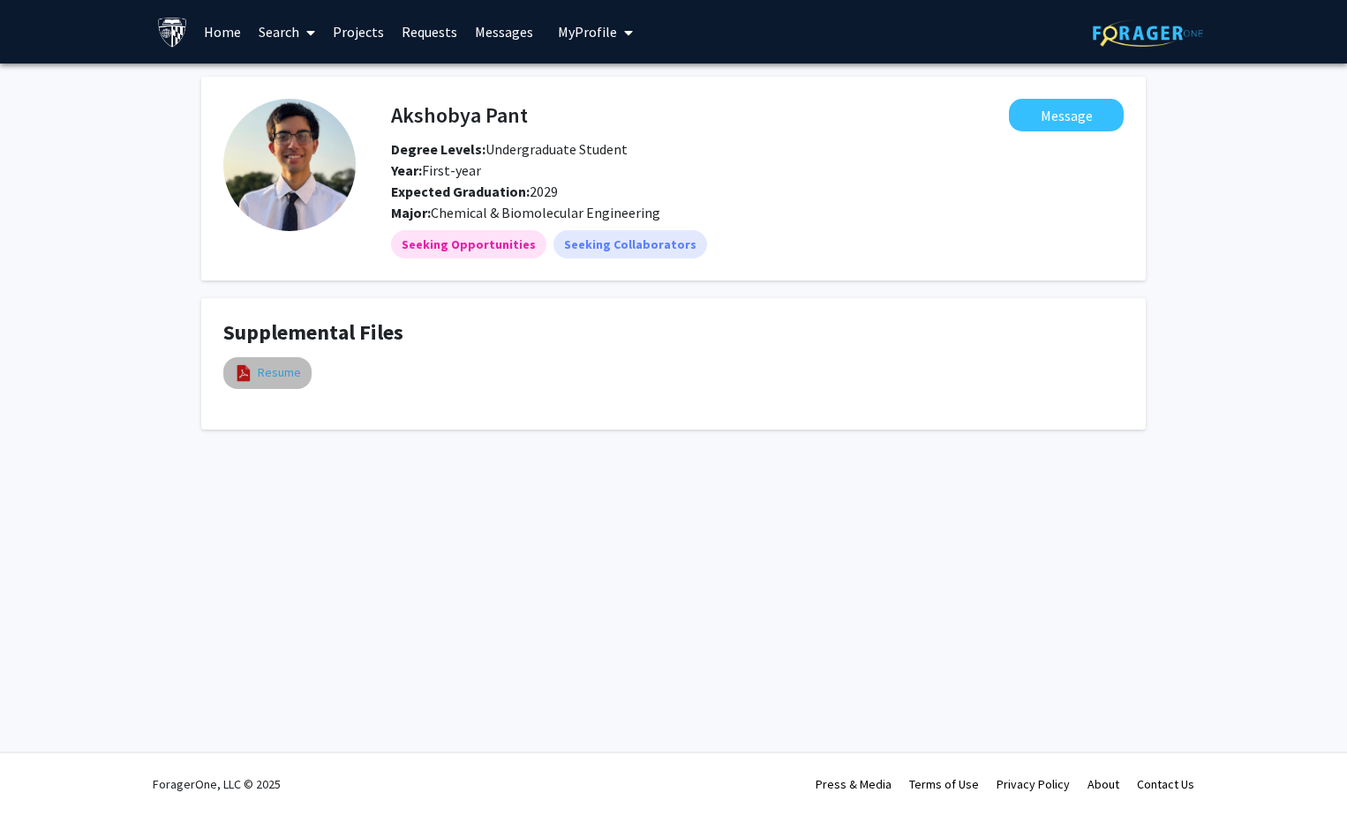
click at [277, 380] on link "Resume" at bounding box center [279, 373] width 43 height 19
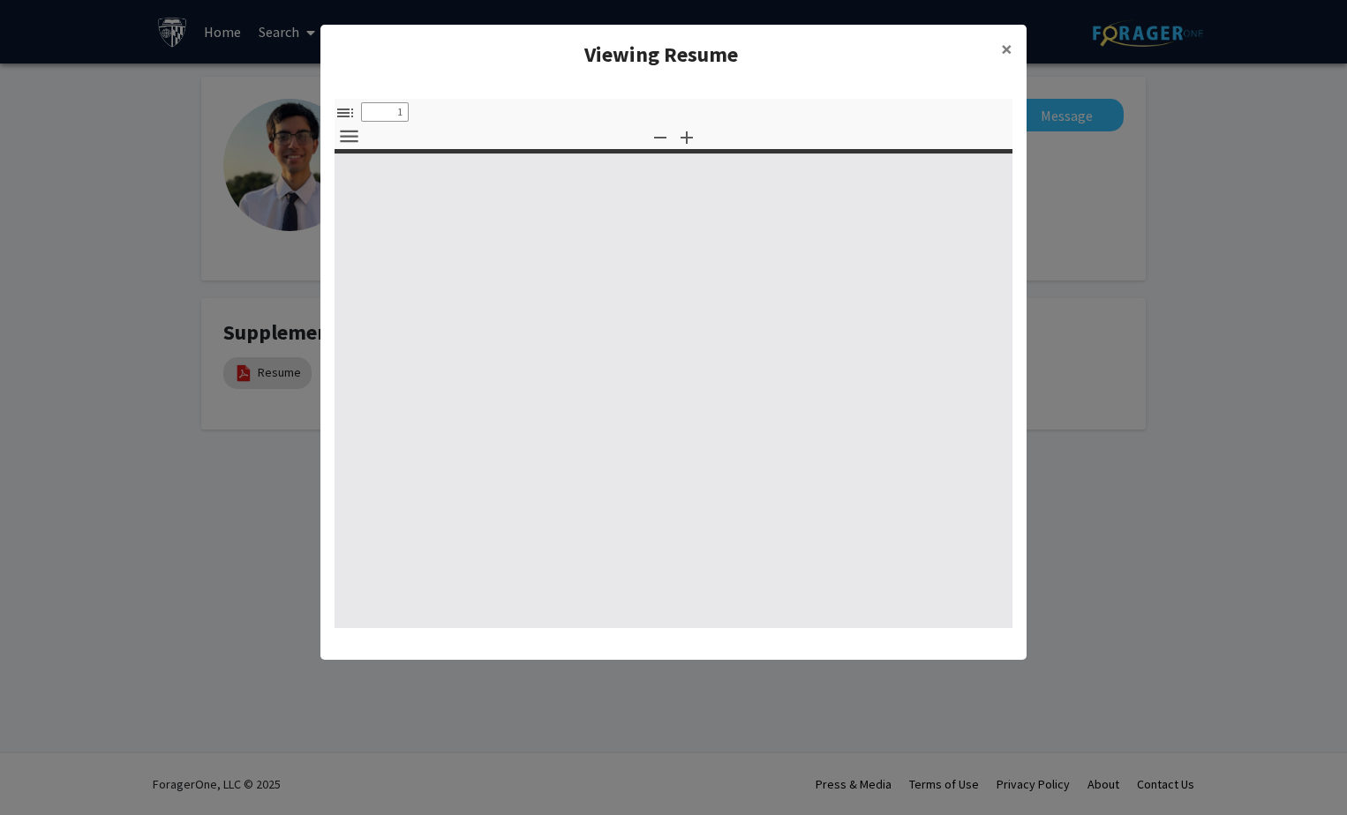
select select "custom"
type input "0"
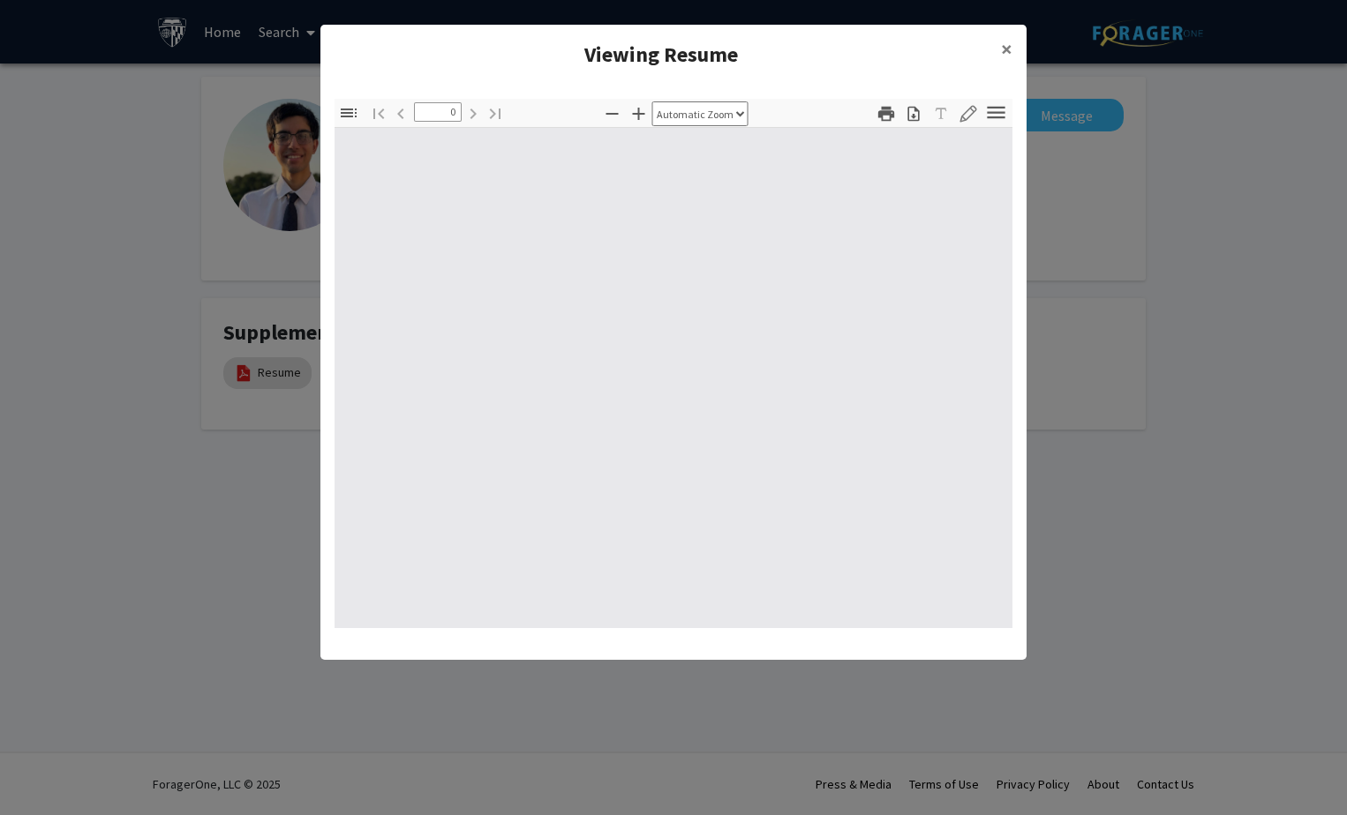
select select "custom"
type input "1"
select select "auto"
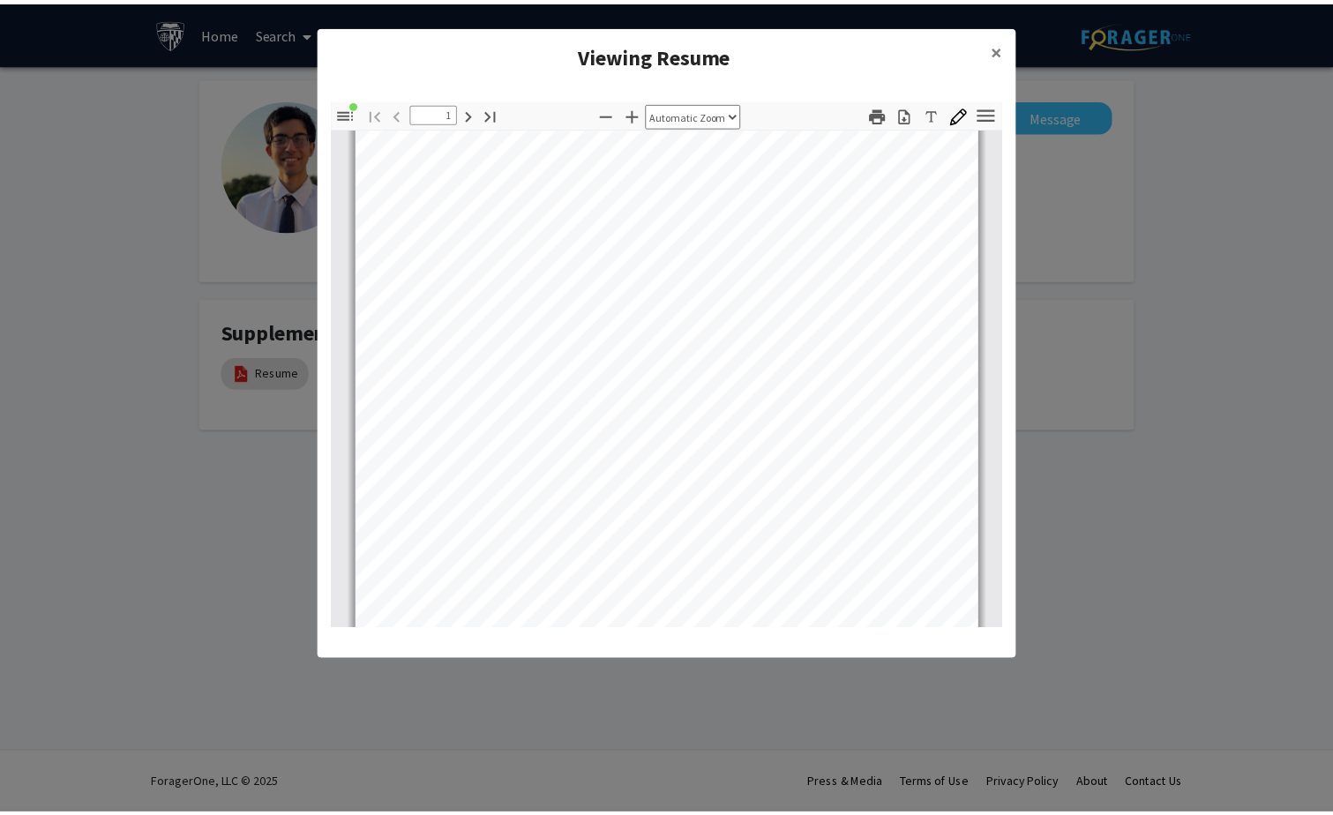
scroll to position [177, 0]
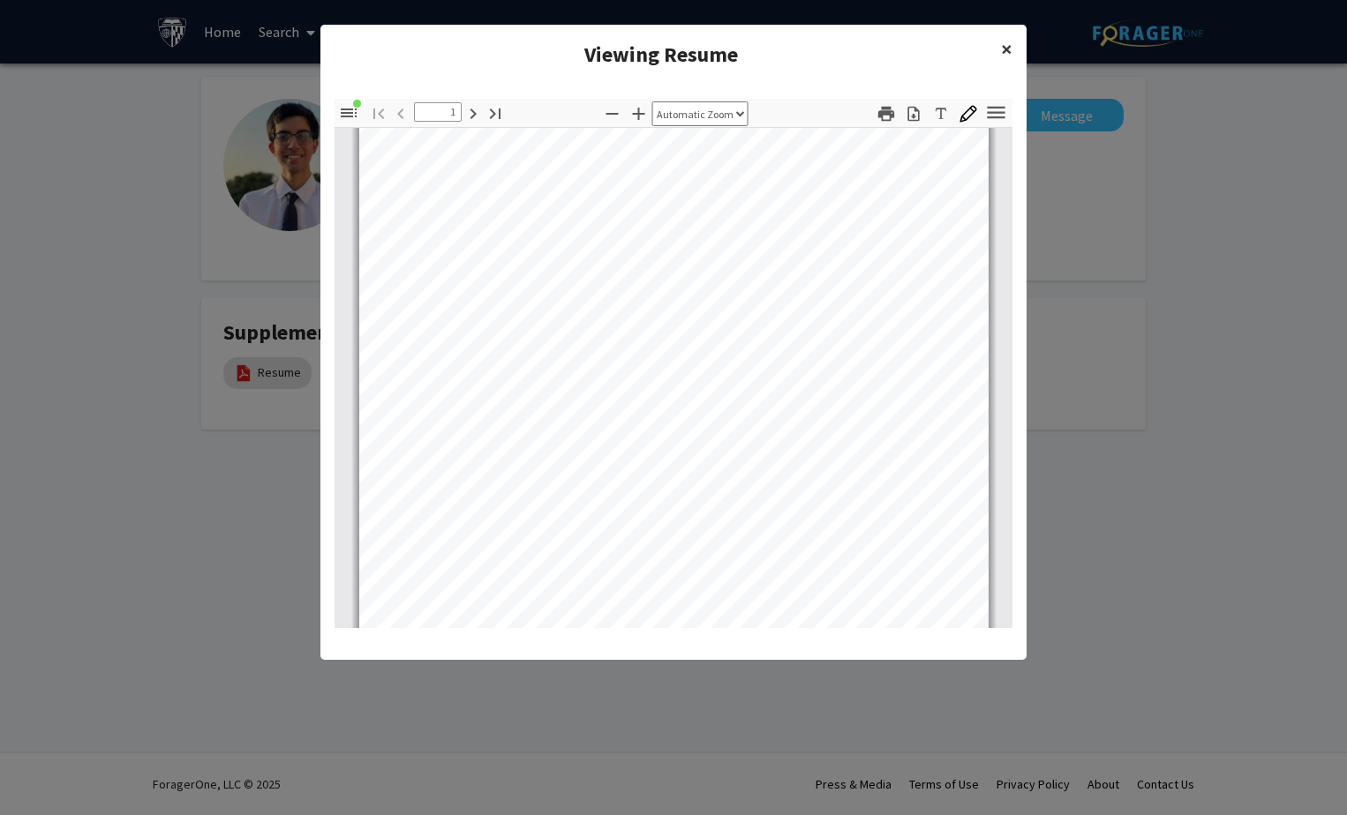
click at [1004, 47] on span "×" at bounding box center [1006, 48] width 11 height 27
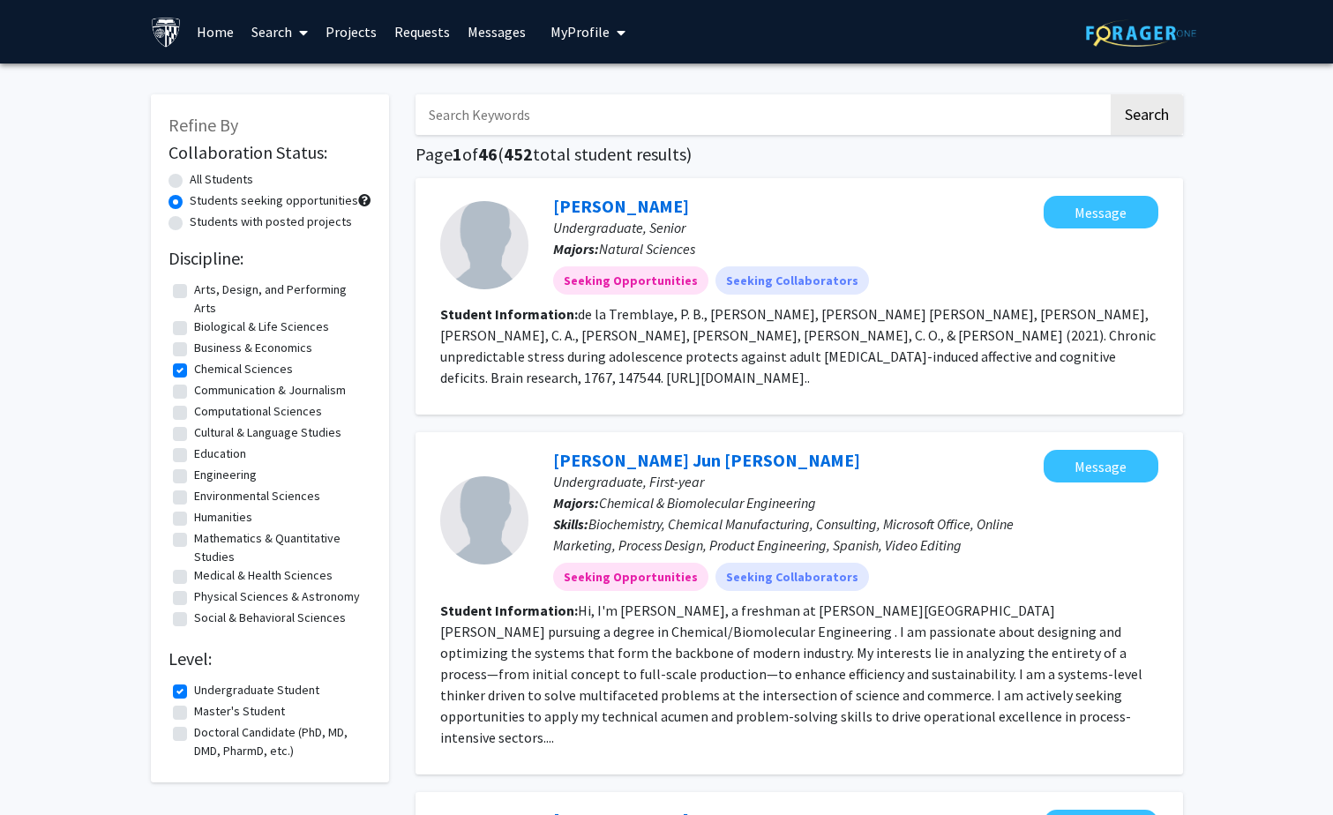
click at [171, 364] on fg-checkbox-list "Arts, Design, and Performing Arts Arts, Design, and Performing Arts Biological …" at bounding box center [270, 455] width 203 height 358
click at [194, 370] on label "Chemical Sciences" at bounding box center [243, 369] width 99 height 19
click at [194, 370] on input "Chemical Sciences" at bounding box center [199, 365] width 11 height 11
checkbox input "false"
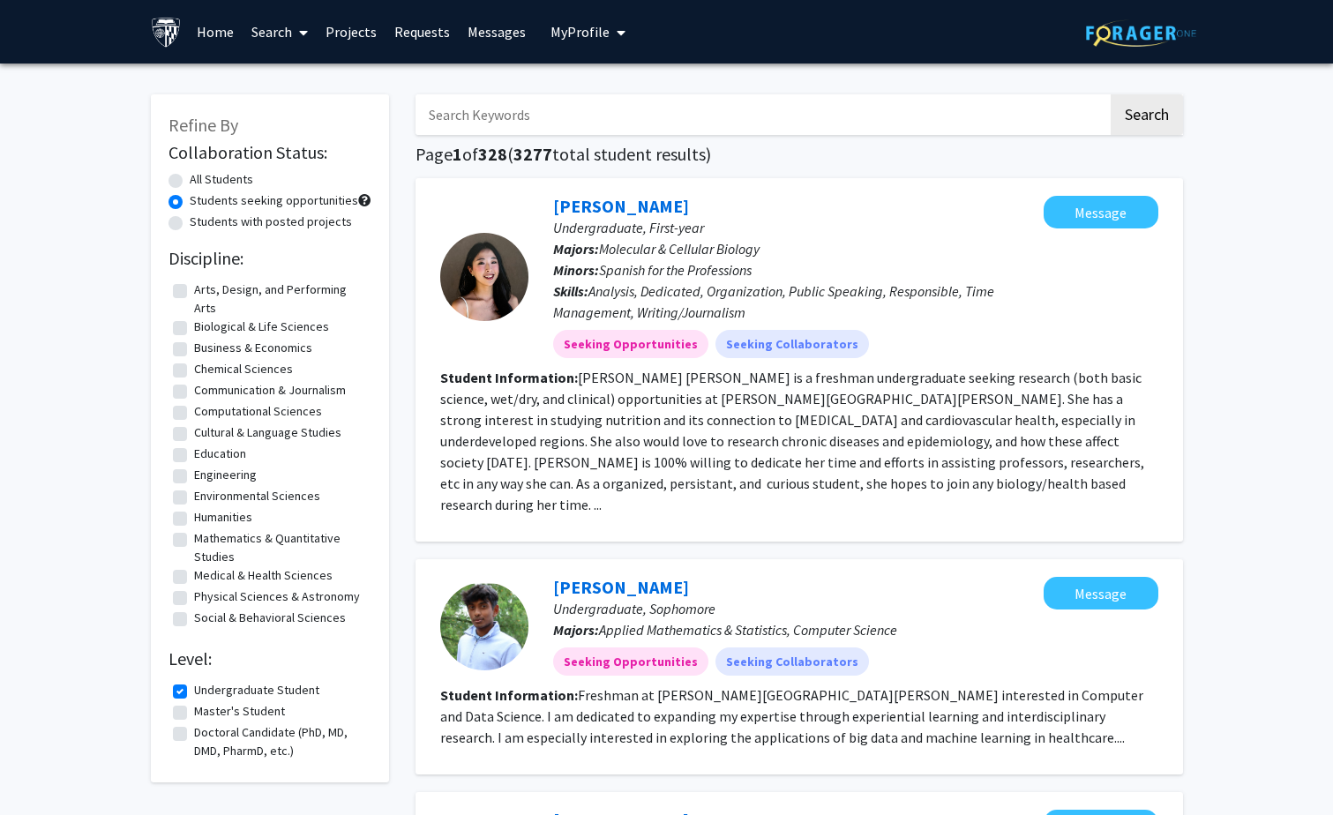
click at [194, 328] on label "Biological & Life Sciences" at bounding box center [261, 327] width 135 height 19
click at [194, 328] on input "Biological & Life Sciences" at bounding box center [199, 323] width 11 height 11
checkbox input "true"
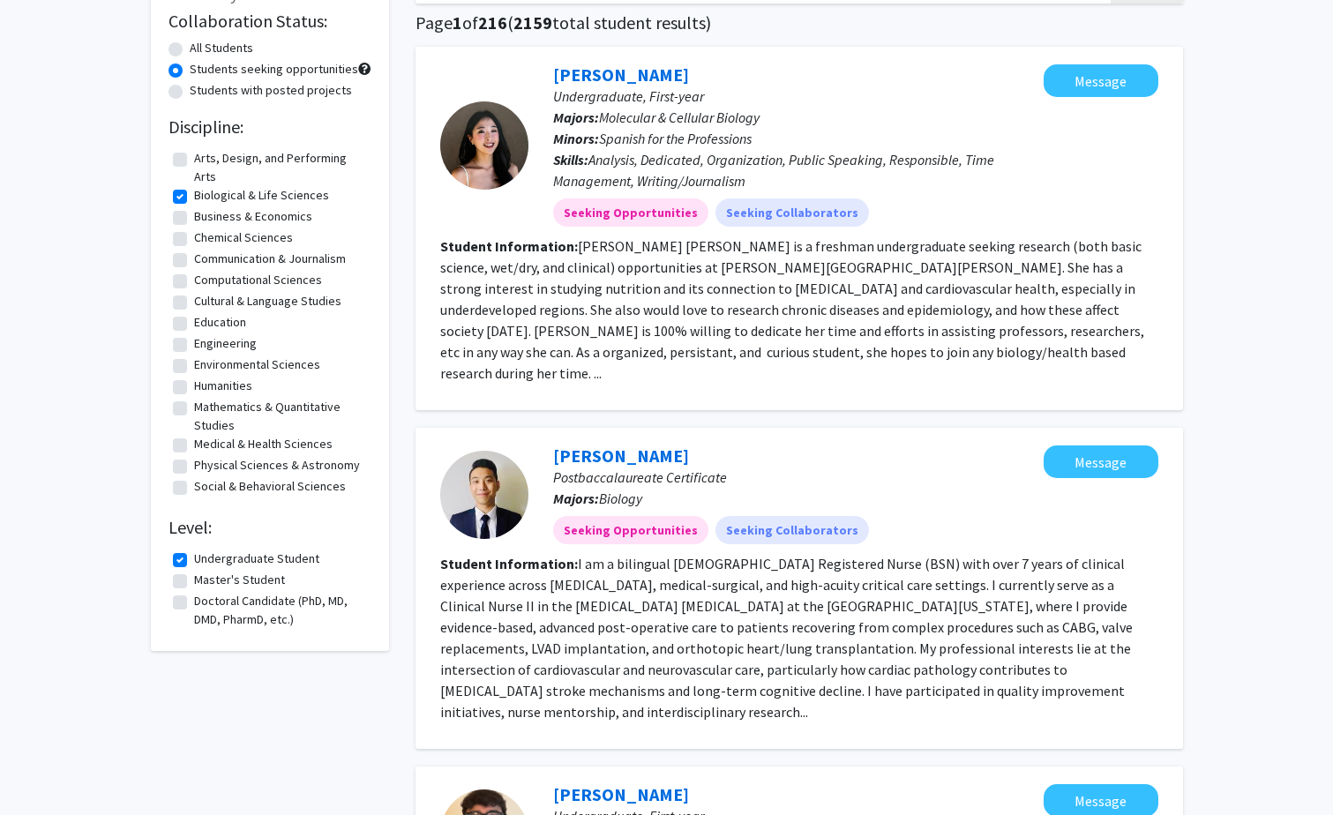
scroll to position [88, 0]
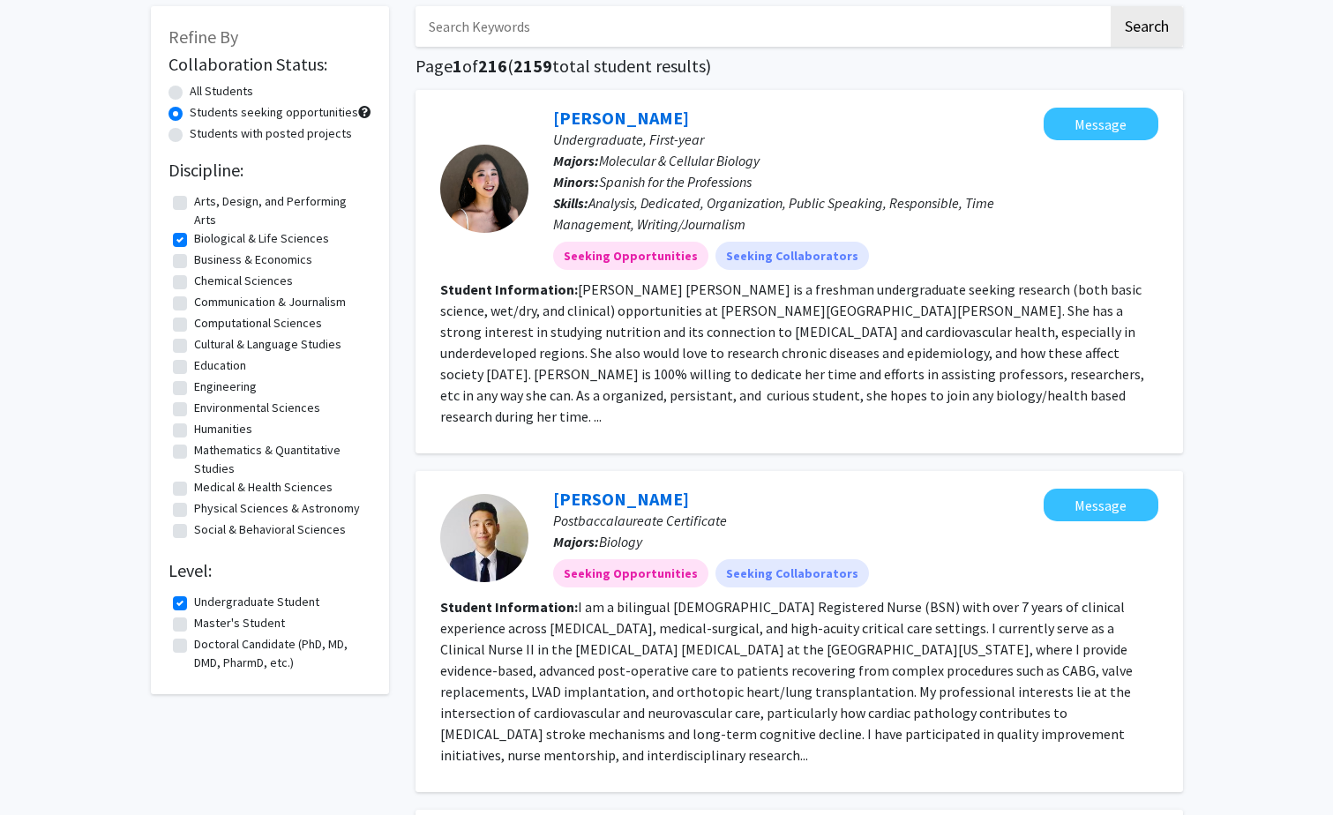
click at [190, 132] on label "Students with posted projects" at bounding box center [271, 133] width 162 height 19
click at [190, 132] on input "Students with posted projects" at bounding box center [195, 129] width 11 height 11
radio input "true"
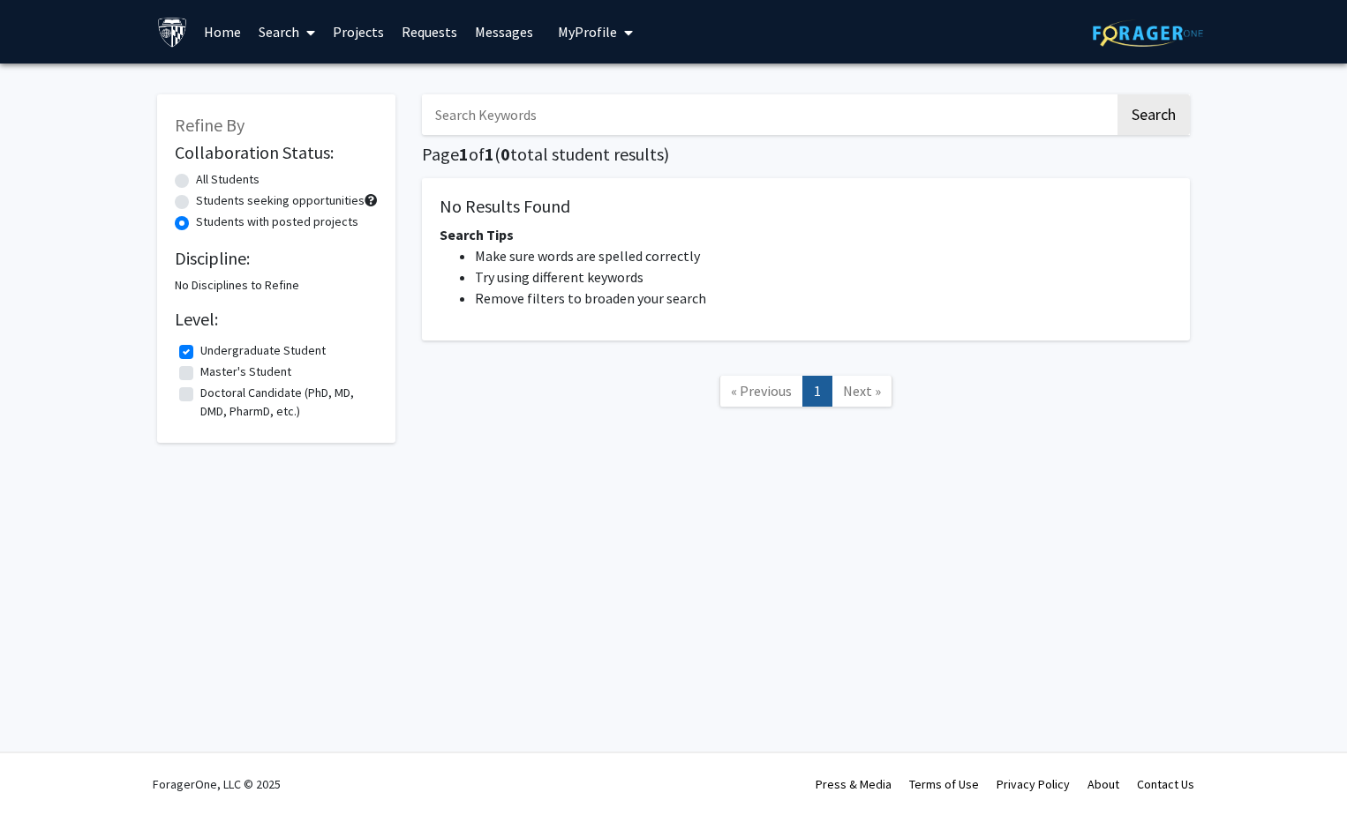
click at [200, 353] on label "Undergraduate Student" at bounding box center [262, 351] width 125 height 19
click at [200, 353] on input "Undergraduate Student" at bounding box center [205, 347] width 11 height 11
checkbox input "false"
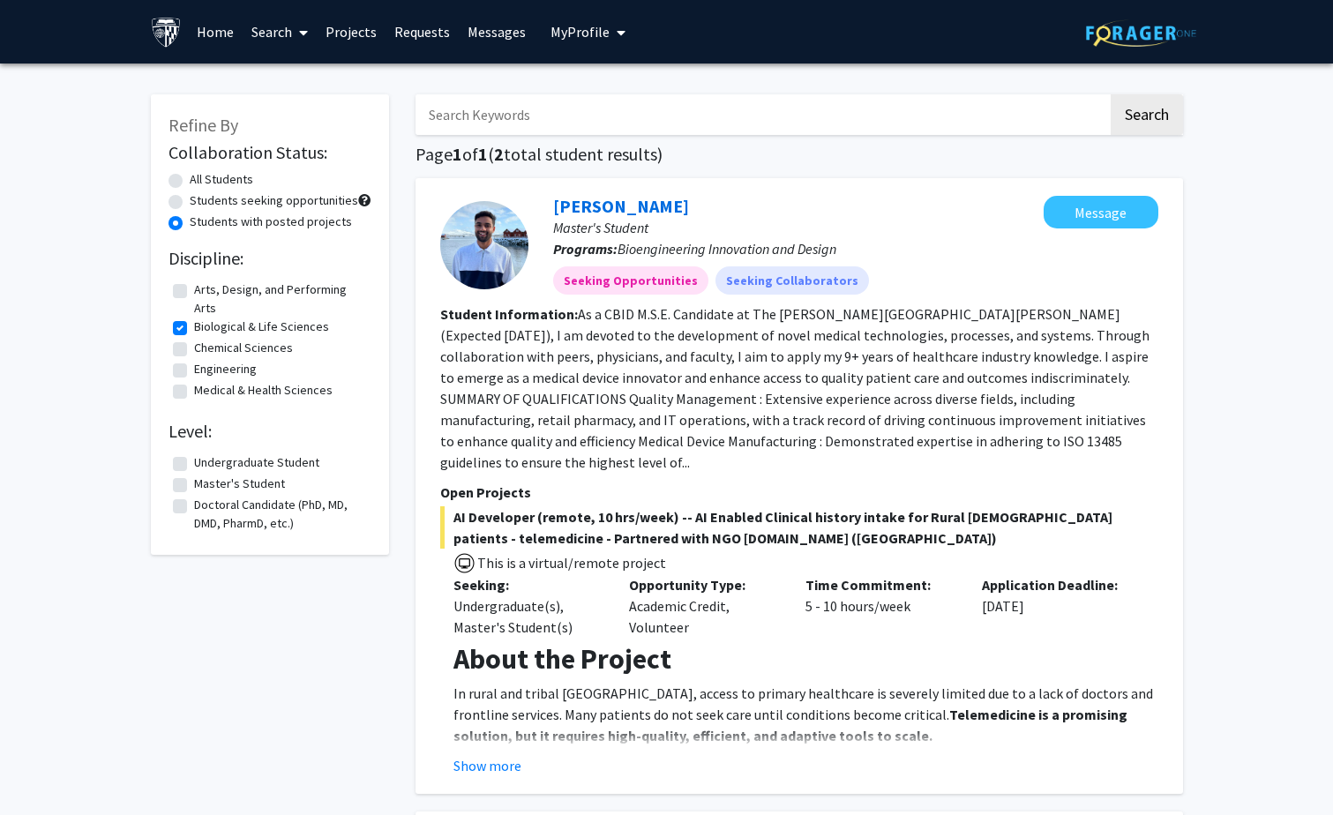
click at [284, 31] on link "Search" at bounding box center [280, 32] width 74 height 62
click at [296, 79] on span "Faculty/Staff" at bounding box center [308, 81] width 130 height 35
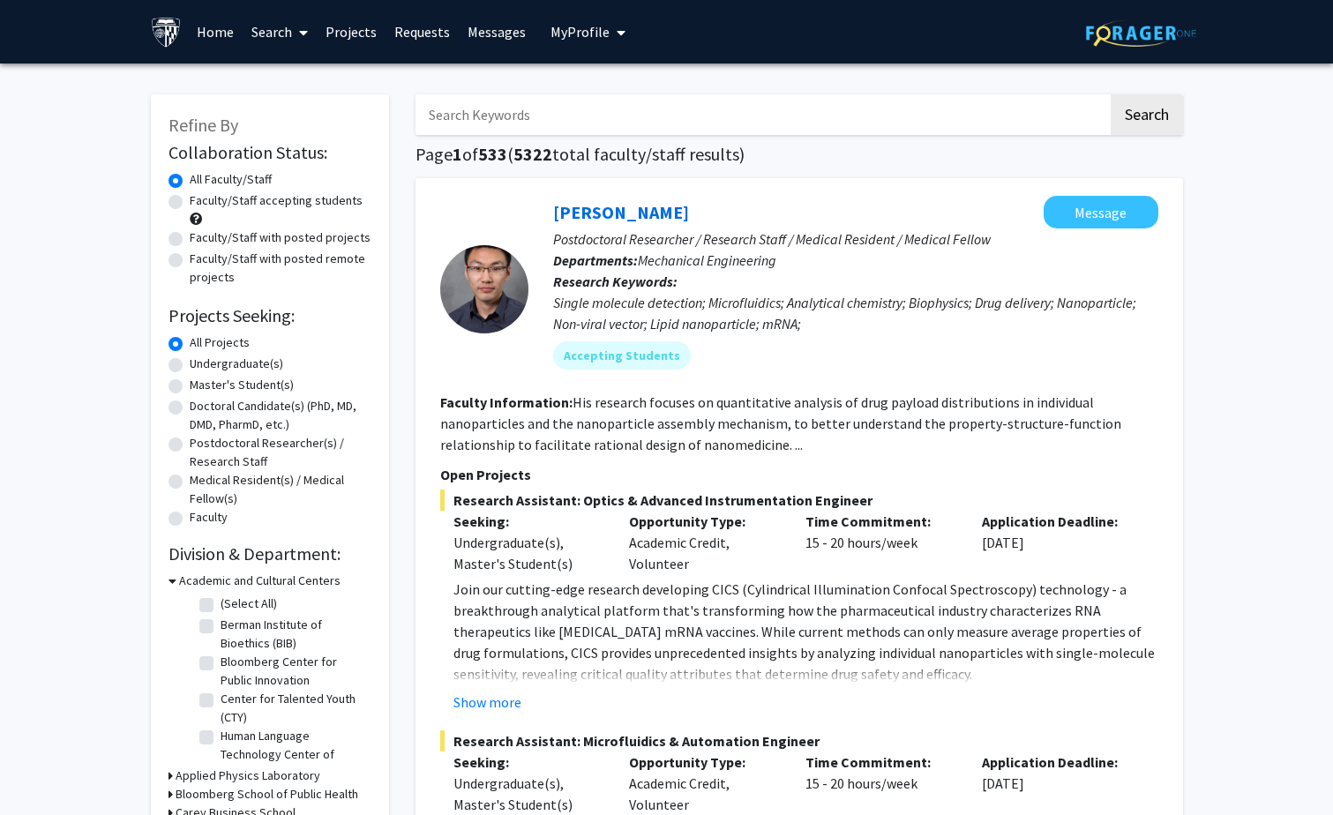
click at [190, 204] on label "Faculty/Staff accepting students" at bounding box center [276, 200] width 173 height 19
click at [190, 203] on input "Faculty/Staff accepting students" at bounding box center [195, 196] width 11 height 11
radio input "true"
